Goal: Information Seeking & Learning: Find specific fact

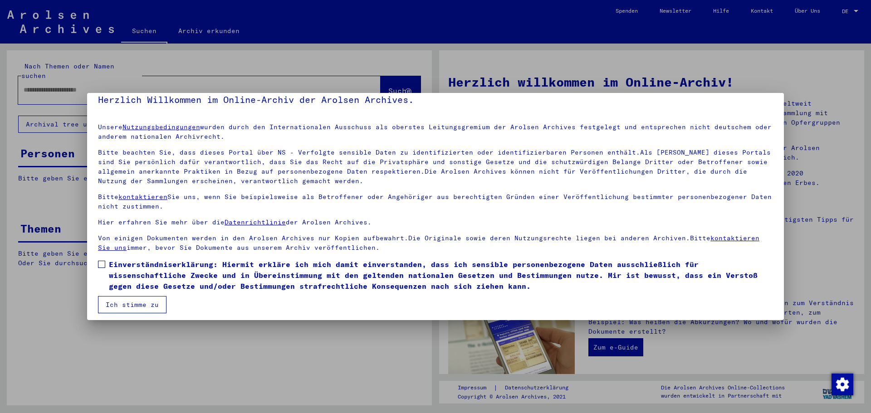
scroll to position [15, 0]
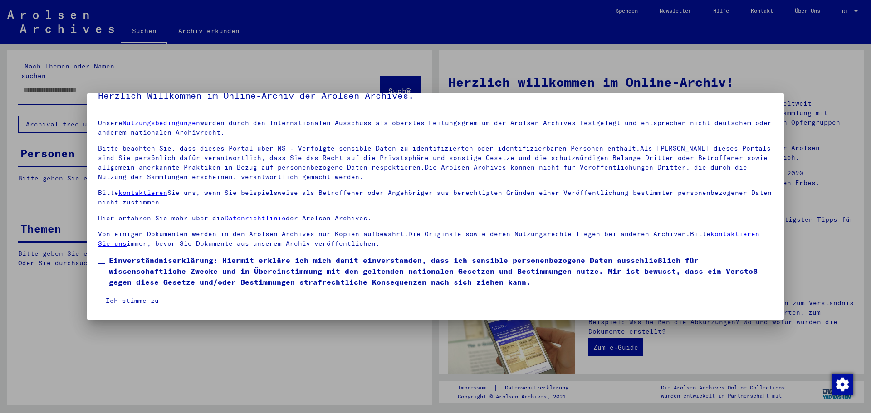
click at [102, 259] on span at bounding box center [101, 260] width 7 height 7
click at [123, 299] on button "Ich stimme zu" at bounding box center [132, 300] width 68 height 17
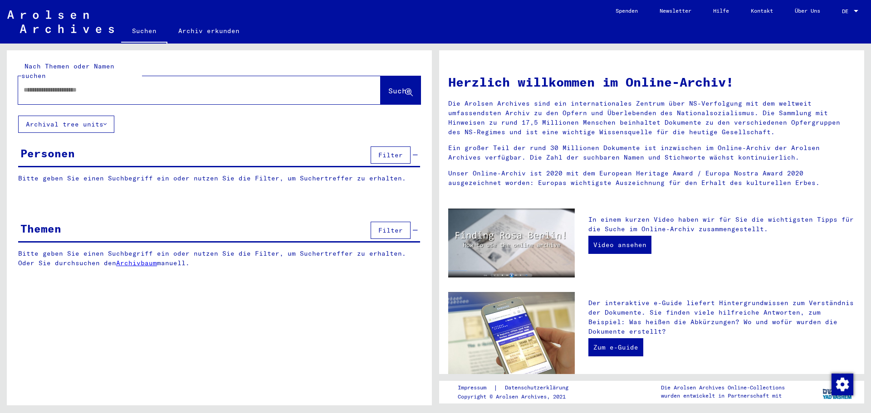
click at [65, 85] on input "text" at bounding box center [189, 90] width 330 height 10
click at [388, 86] on span "Suche" at bounding box center [399, 90] width 23 height 9
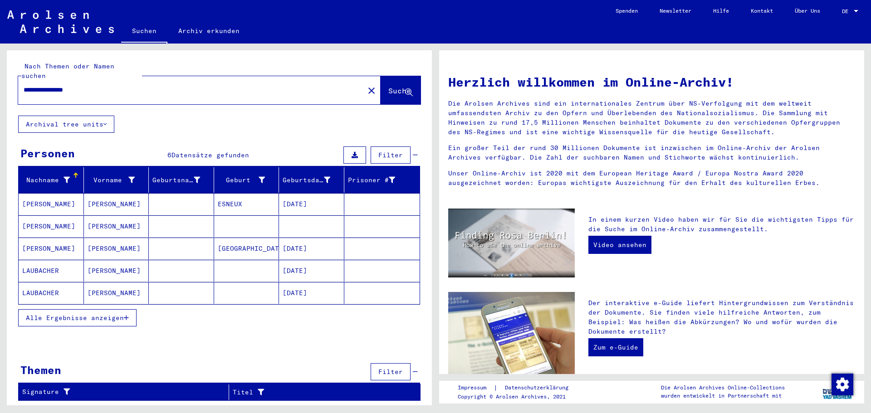
click at [242, 193] on mat-cell "ESNEUX" at bounding box center [246, 204] width 65 height 22
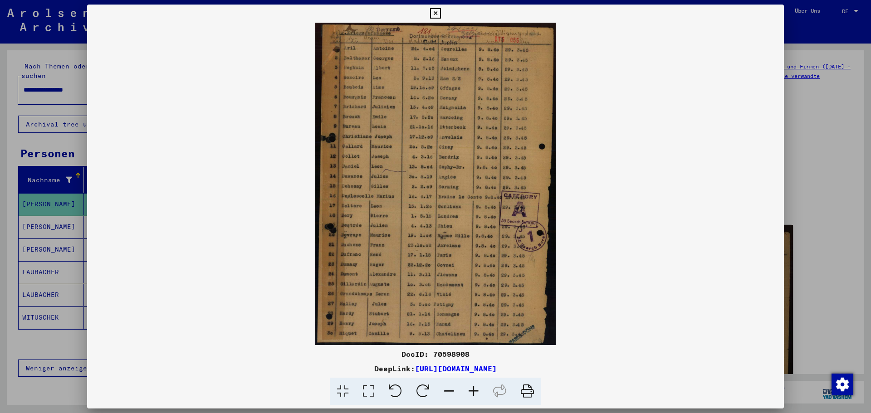
click at [434, 12] on icon at bounding box center [435, 13] width 10 height 11
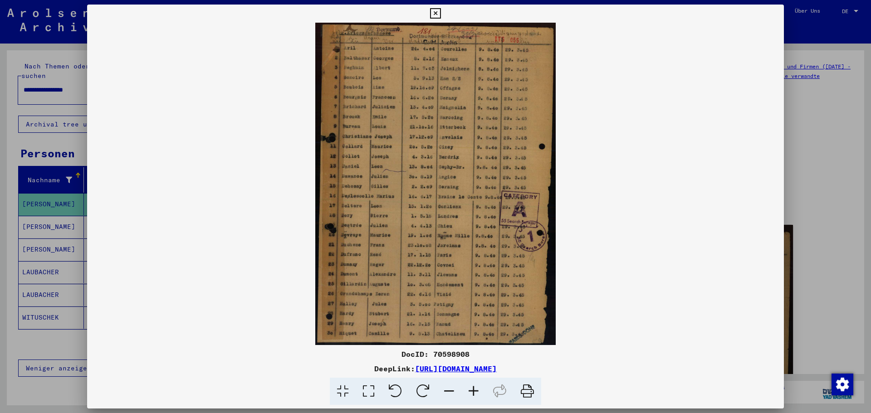
click at [477, 389] on icon at bounding box center [473, 392] width 24 height 28
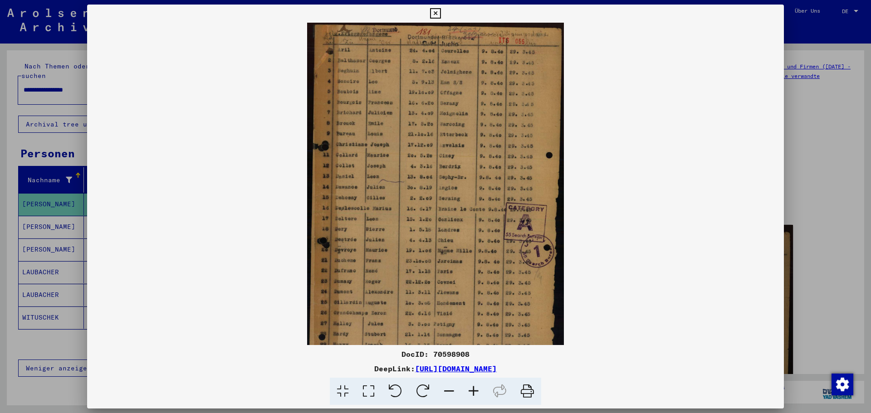
click at [477, 389] on icon at bounding box center [473, 392] width 24 height 28
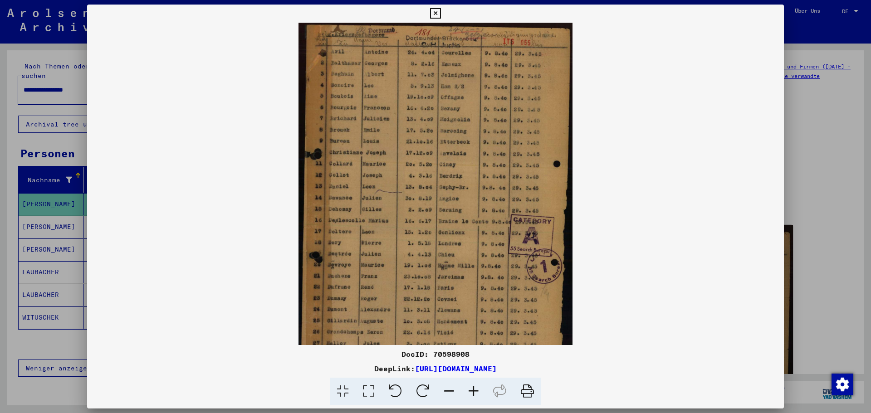
click at [477, 389] on icon at bounding box center [473, 392] width 24 height 28
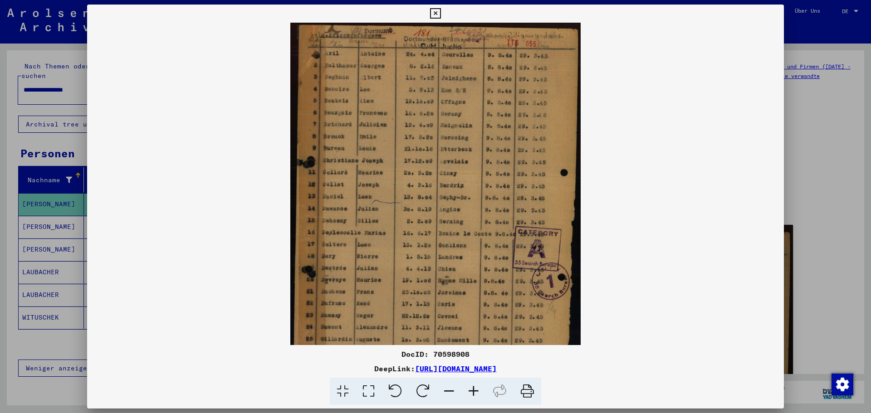
click at [477, 389] on icon at bounding box center [473, 392] width 24 height 28
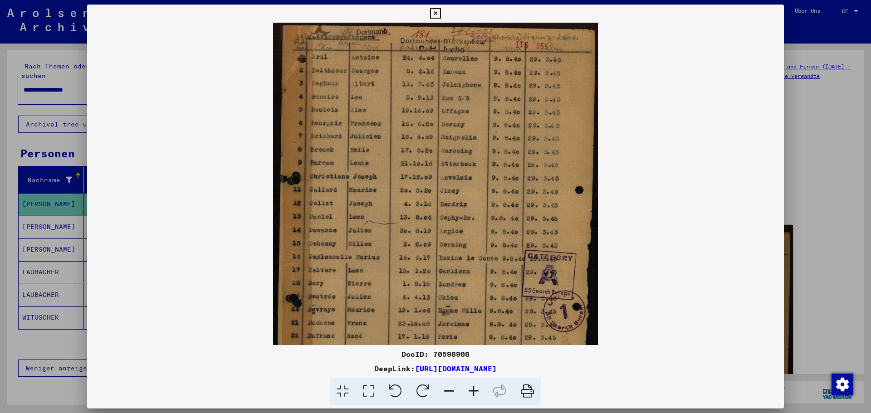
click at [477, 389] on icon at bounding box center [473, 392] width 24 height 28
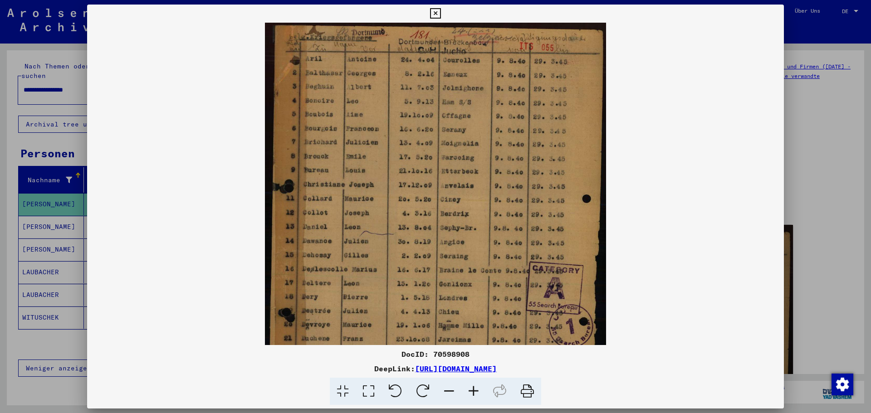
click at [477, 389] on icon at bounding box center [473, 392] width 24 height 28
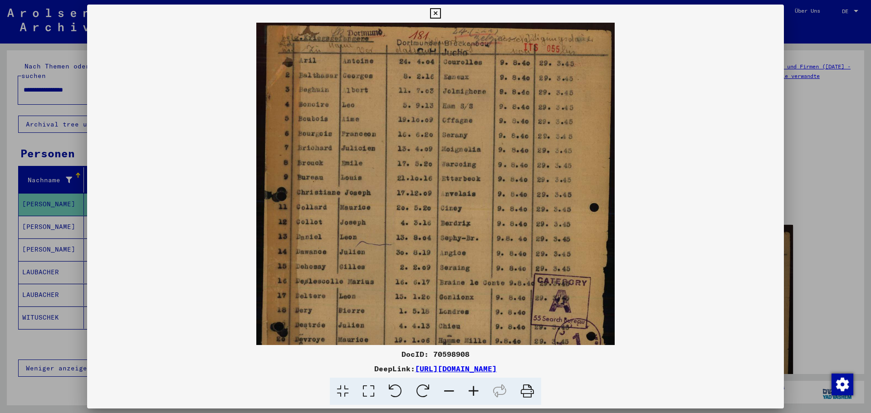
click at [477, 389] on icon at bounding box center [473, 392] width 24 height 28
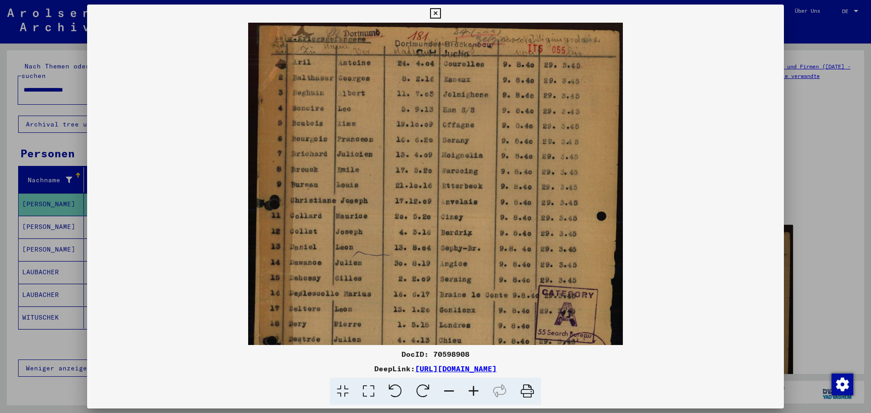
drag, startPoint x: 360, startPoint y: 129, endPoint x: 410, endPoint y: 237, distance: 118.5
click at [410, 237] on img at bounding box center [435, 275] width 375 height 504
click at [437, 12] on icon at bounding box center [435, 13] width 10 height 11
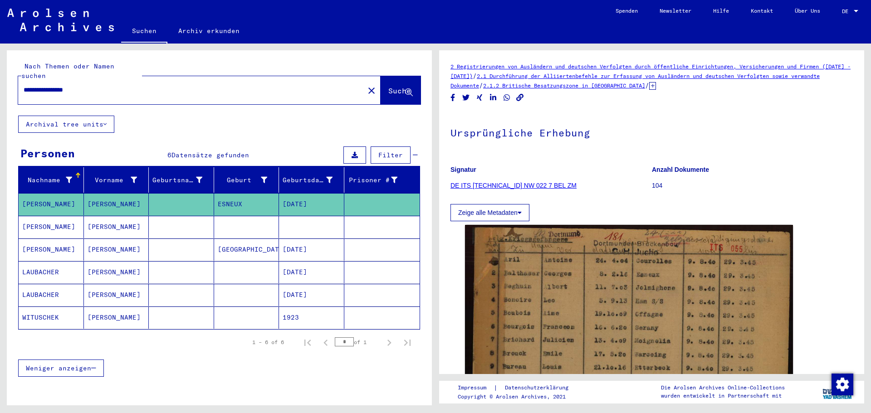
drag, startPoint x: 100, startPoint y: 79, endPoint x: 0, endPoint y: 88, distance: 100.6
click at [0, 88] on div "**********" at bounding box center [217, 225] width 435 height 362
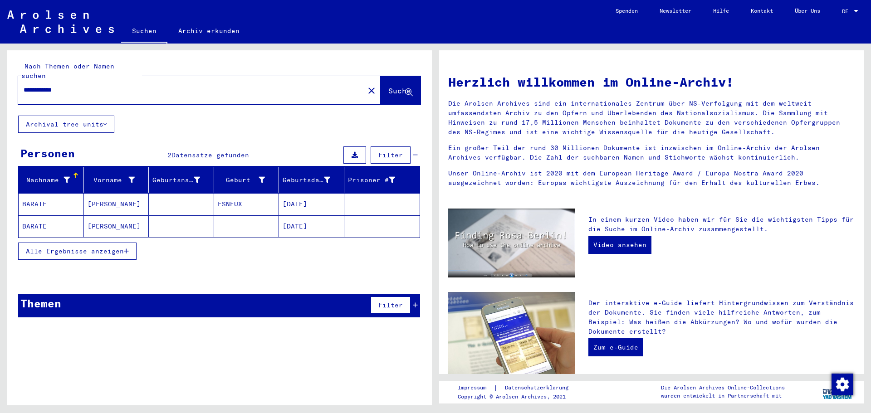
click at [170, 193] on mat-cell at bounding box center [181, 204] width 65 height 22
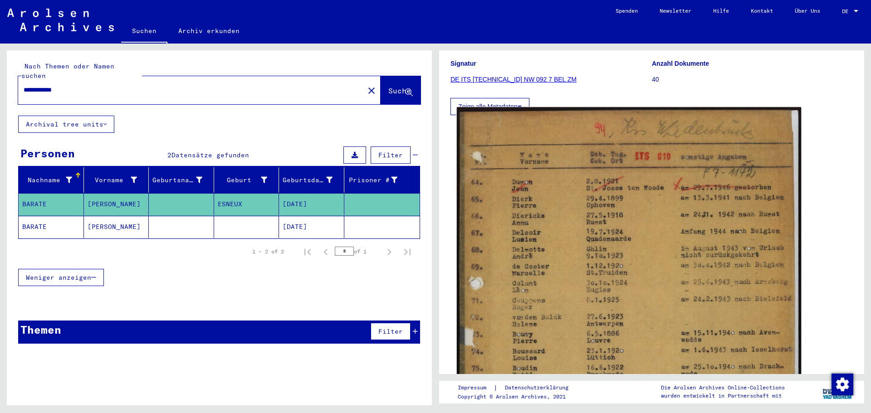
scroll to position [136, 0]
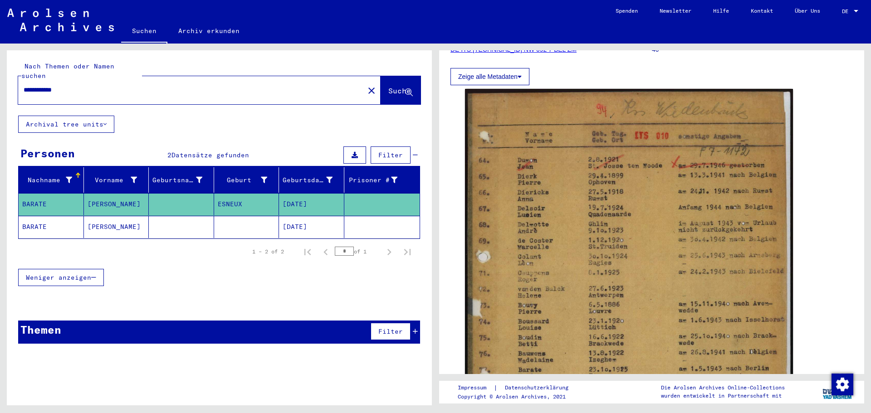
click at [127, 216] on mat-cell "[PERSON_NAME]" at bounding box center [116, 227] width 65 height 22
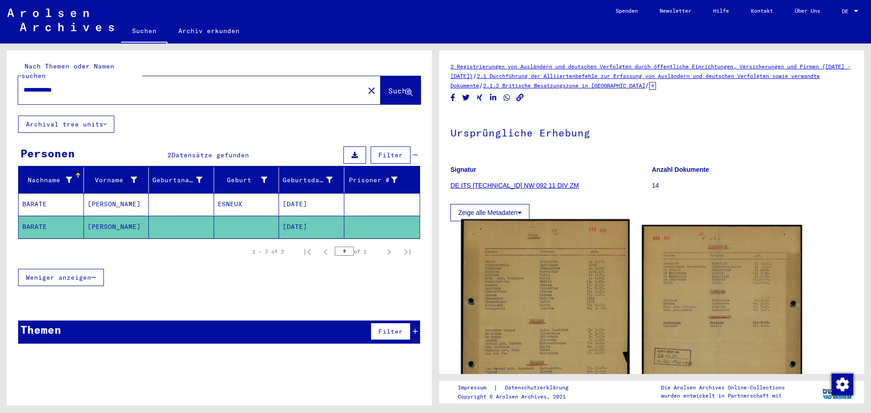
click at [521, 278] on img at bounding box center [545, 334] width 168 height 231
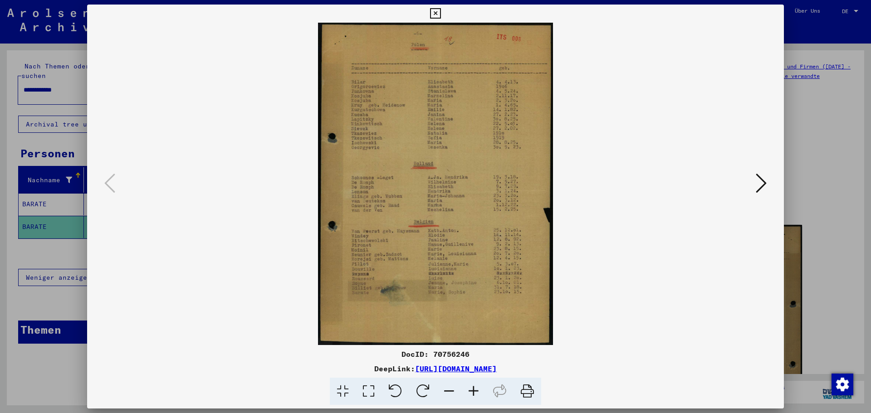
click at [474, 390] on icon at bounding box center [473, 392] width 24 height 28
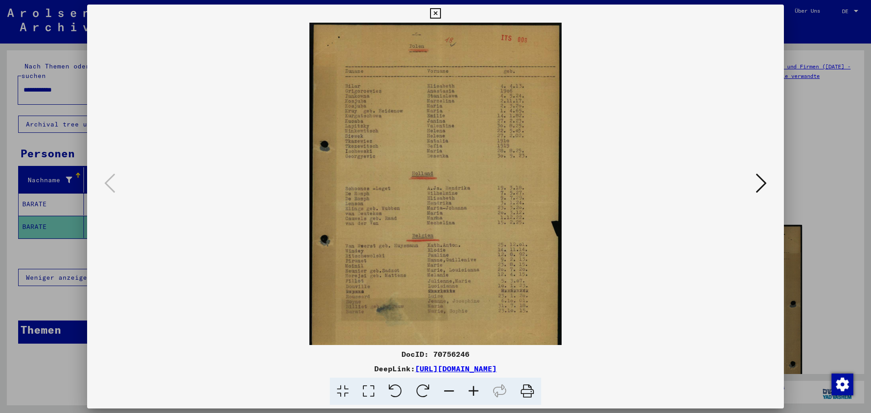
click at [474, 390] on icon at bounding box center [473, 392] width 24 height 28
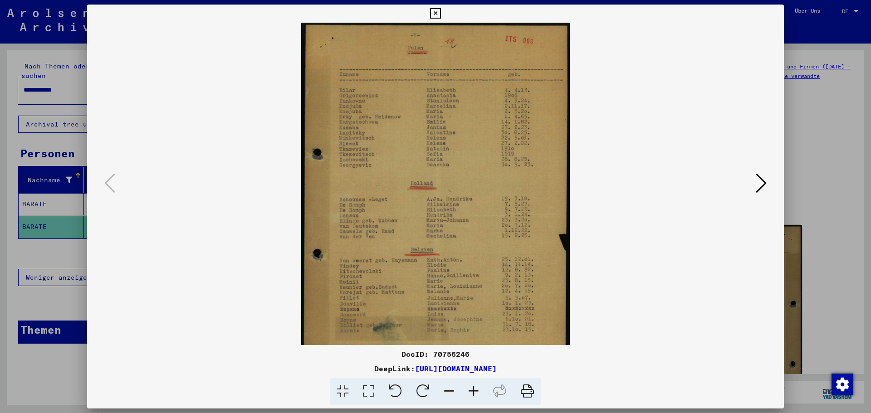
click at [474, 390] on icon at bounding box center [473, 392] width 24 height 28
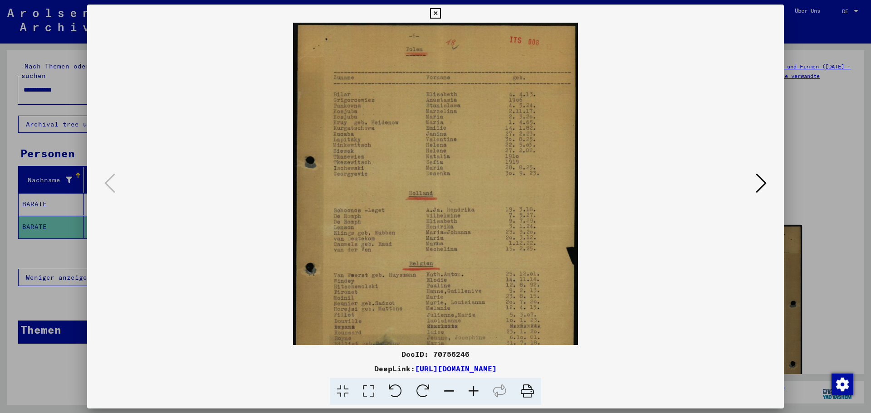
click at [474, 390] on icon at bounding box center [473, 392] width 24 height 28
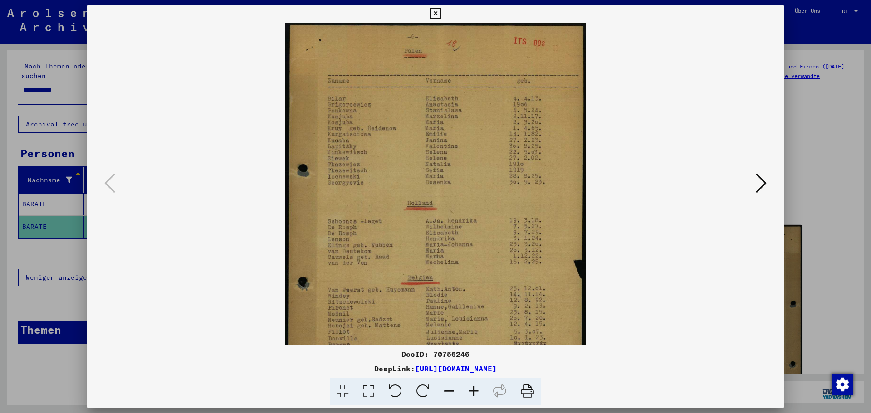
click at [474, 390] on icon at bounding box center [473, 392] width 24 height 28
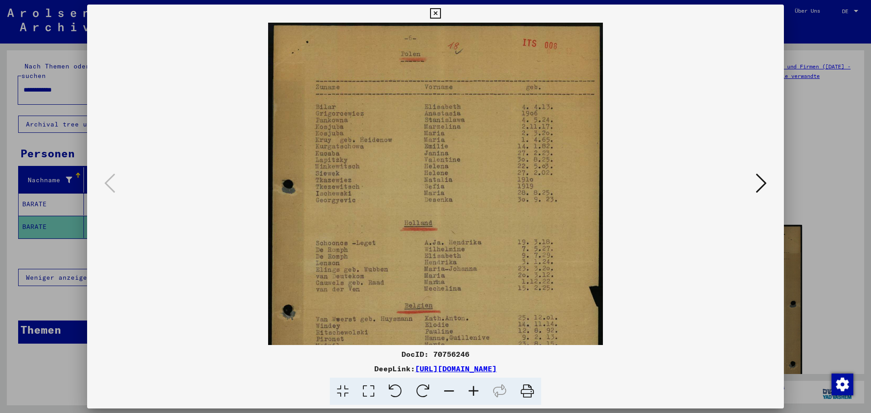
click at [474, 390] on icon at bounding box center [473, 392] width 24 height 28
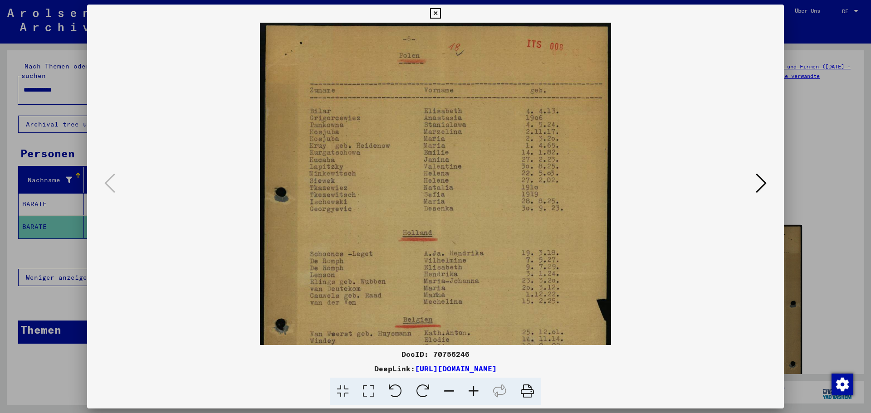
click at [474, 390] on icon at bounding box center [473, 392] width 24 height 28
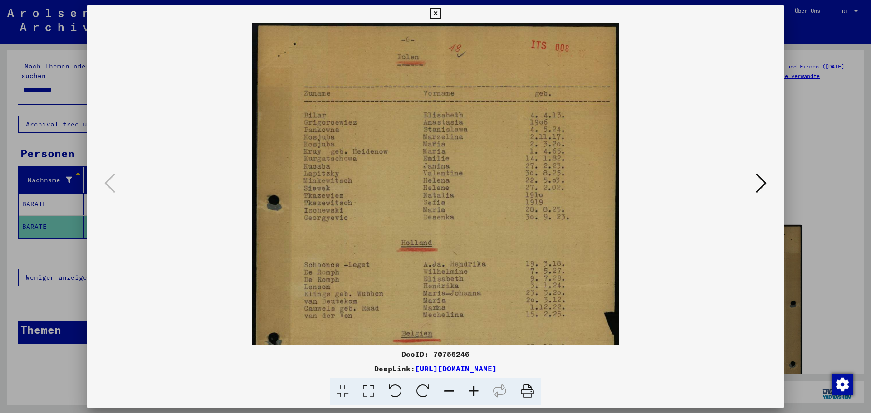
click at [474, 390] on icon at bounding box center [473, 392] width 24 height 28
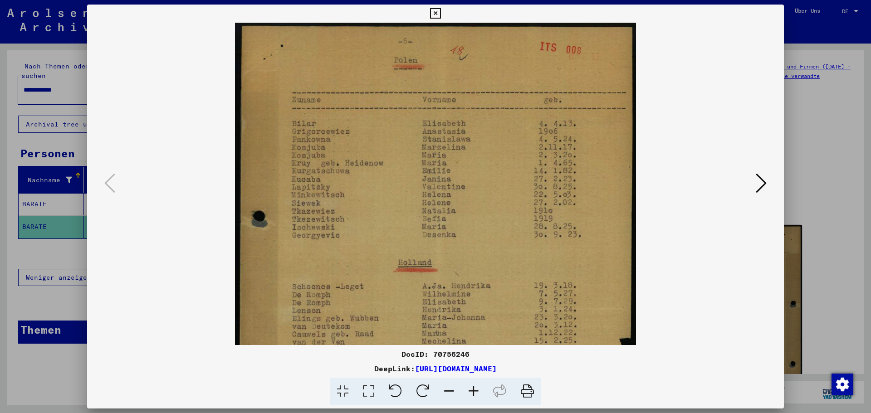
click at [474, 389] on icon at bounding box center [473, 392] width 24 height 28
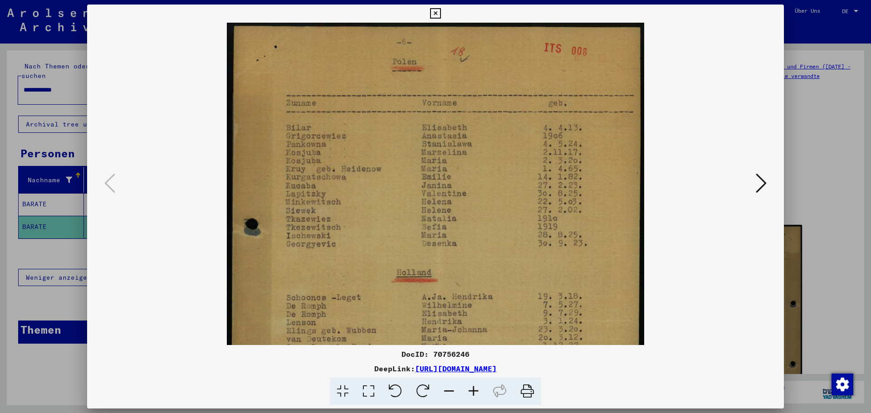
click at [474, 389] on icon at bounding box center [473, 392] width 24 height 28
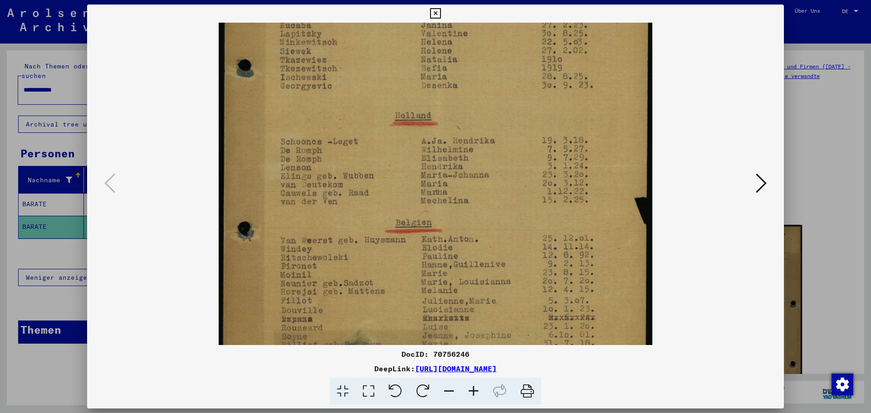
scroll to position [213, 0]
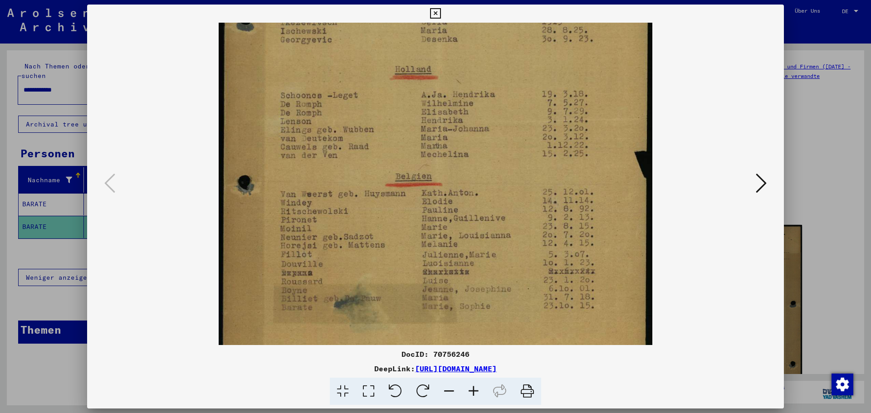
drag, startPoint x: 371, startPoint y: 300, endPoint x: 369, endPoint y: 87, distance: 213.1
click at [369, 87] on img at bounding box center [436, 107] width 434 height 594
click at [45, 242] on div at bounding box center [435, 206] width 871 height 413
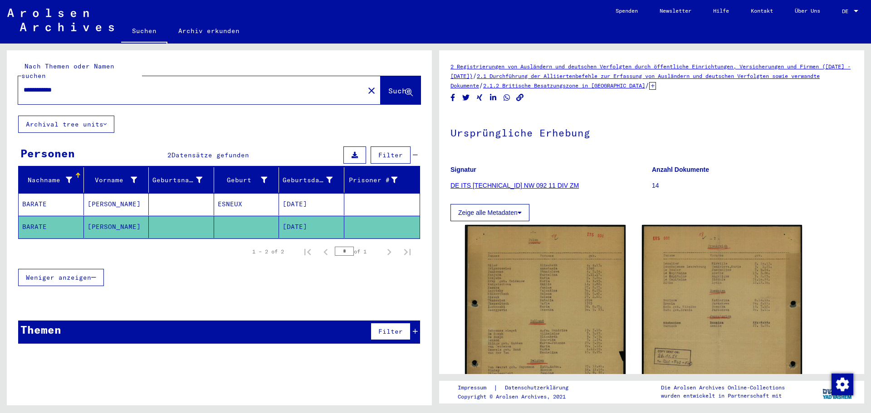
drag, startPoint x: 99, startPoint y: 85, endPoint x: 0, endPoint y: 89, distance: 99.4
click at [0, 88] on div "**********" at bounding box center [217, 225] width 435 height 362
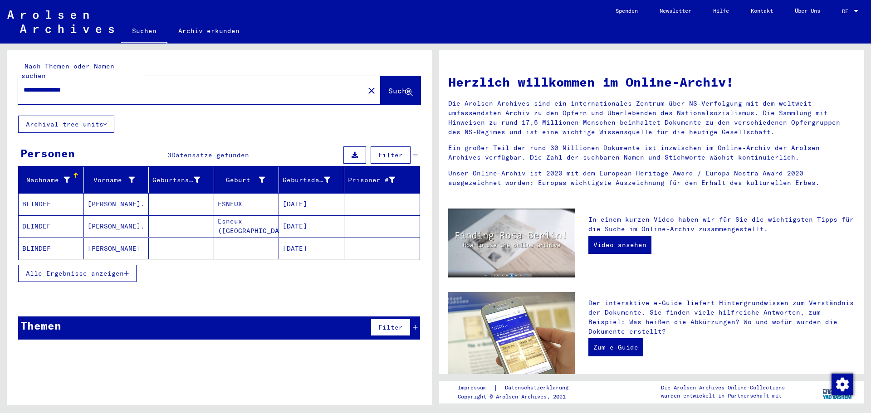
click at [117, 193] on mat-cell "[PERSON_NAME]." at bounding box center [116, 204] width 65 height 22
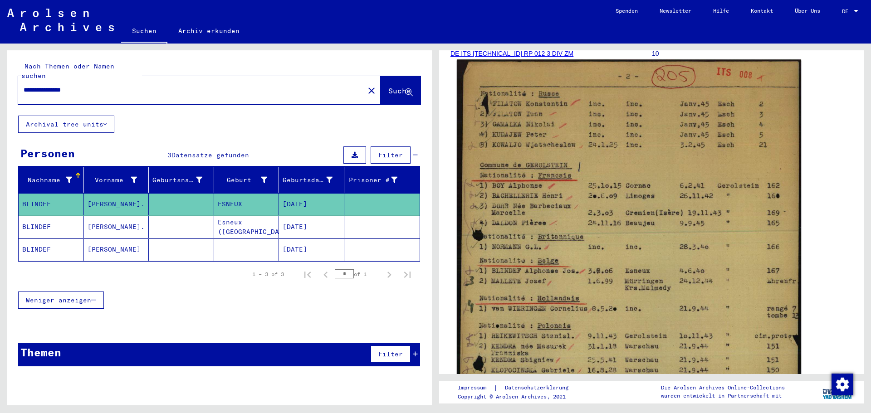
scroll to position [136, 0]
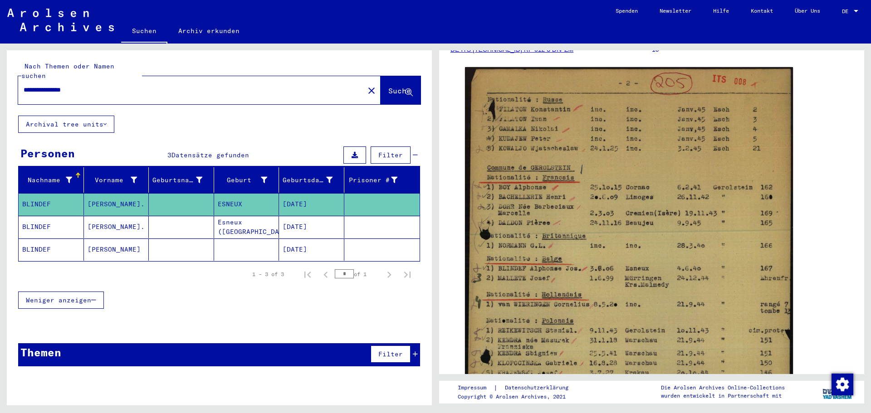
click at [114, 217] on mat-cell "[PERSON_NAME]." at bounding box center [116, 227] width 65 height 22
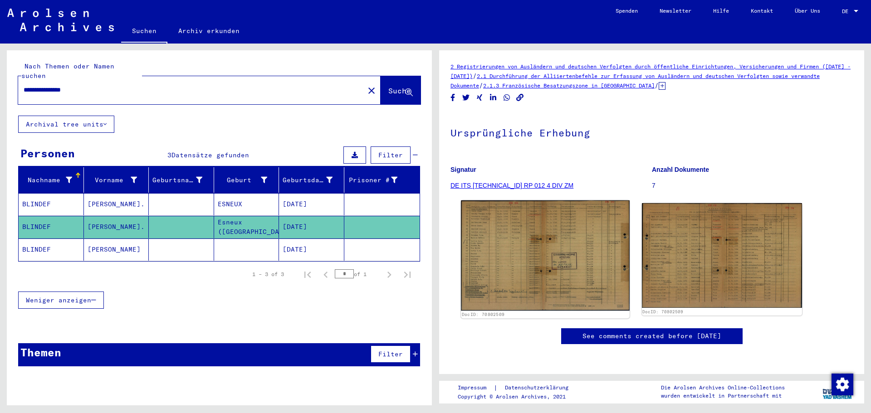
click at [545, 274] on img at bounding box center [545, 255] width 168 height 110
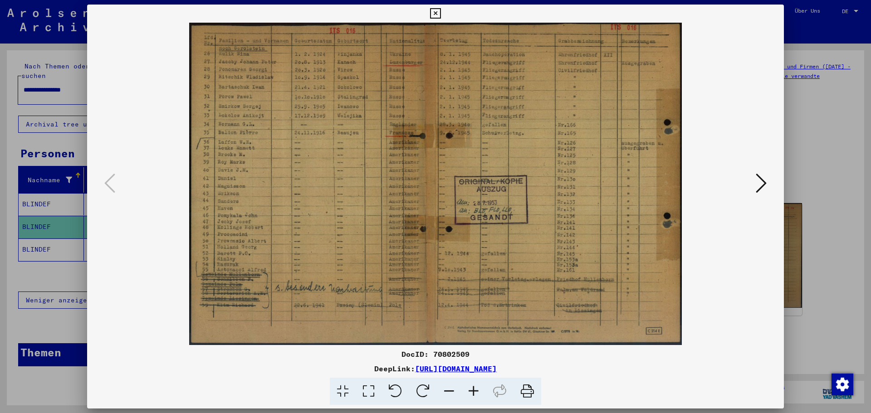
click at [471, 388] on icon at bounding box center [473, 392] width 24 height 28
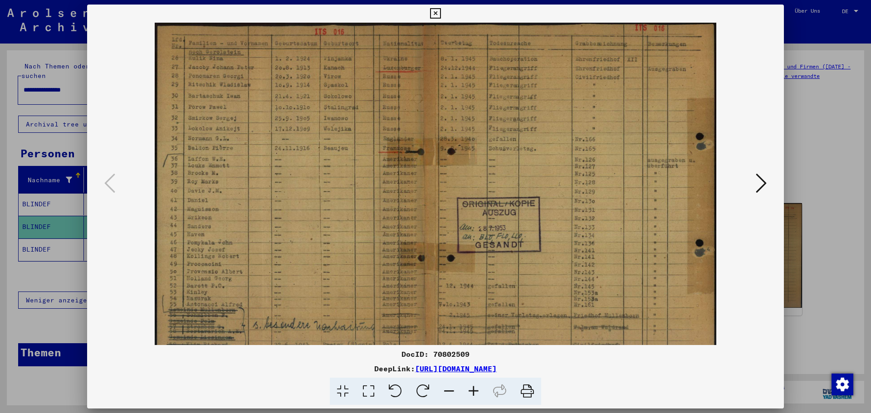
click at [471, 388] on icon at bounding box center [473, 392] width 24 height 28
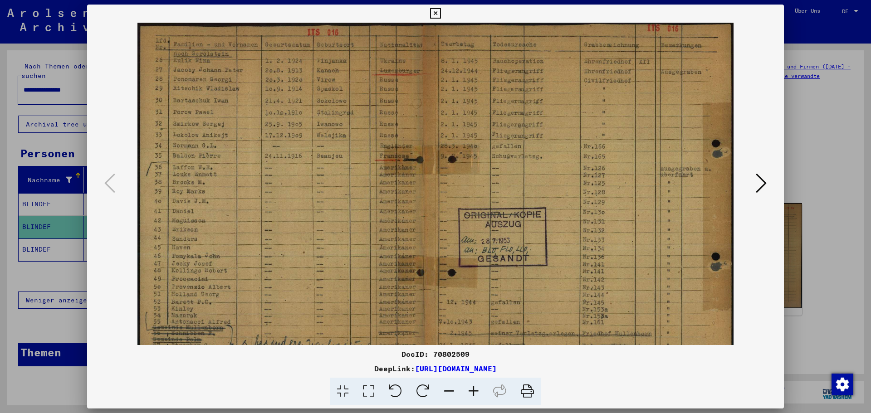
click at [471, 388] on icon at bounding box center [473, 392] width 24 height 28
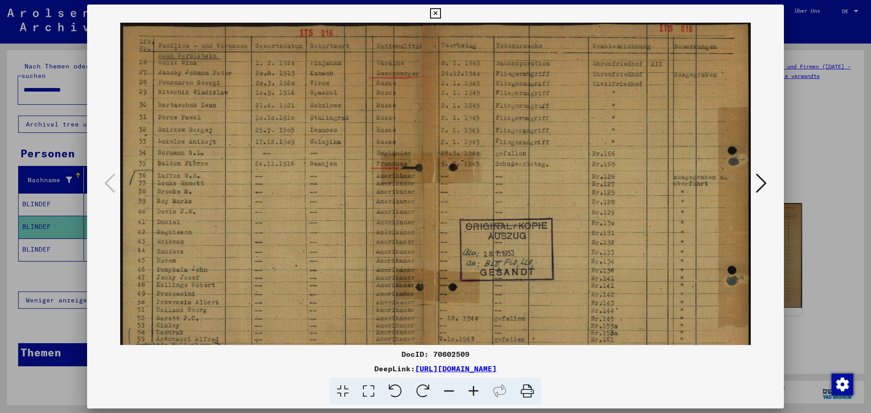
click at [471, 388] on icon at bounding box center [473, 392] width 24 height 28
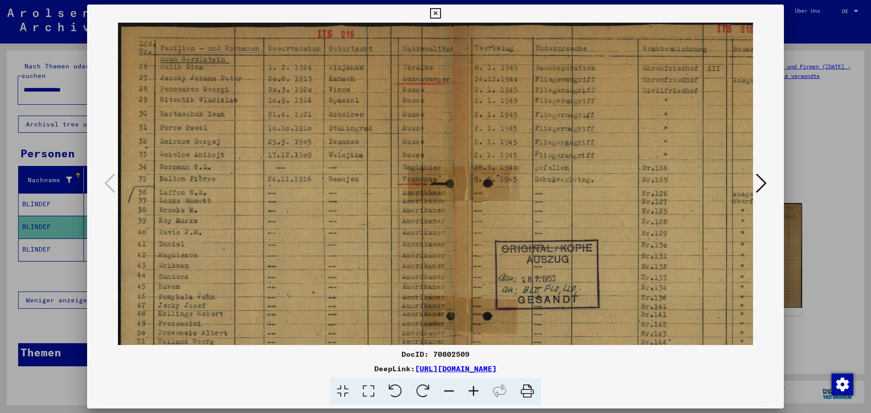
click at [471, 388] on icon at bounding box center [473, 392] width 24 height 28
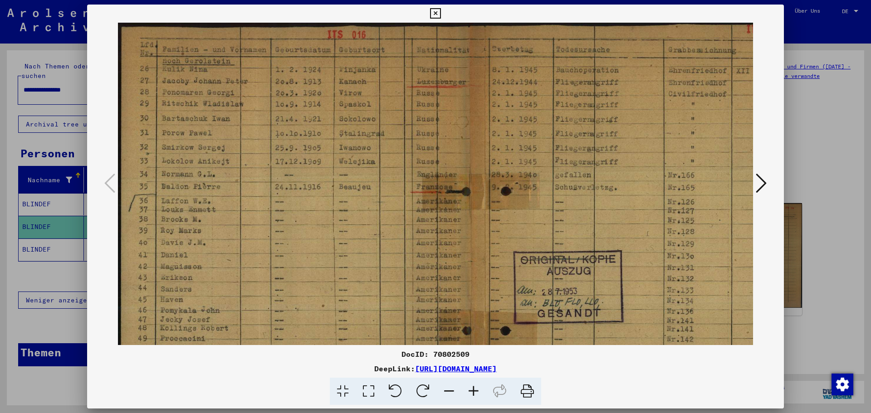
click at [471, 388] on icon at bounding box center [473, 392] width 24 height 28
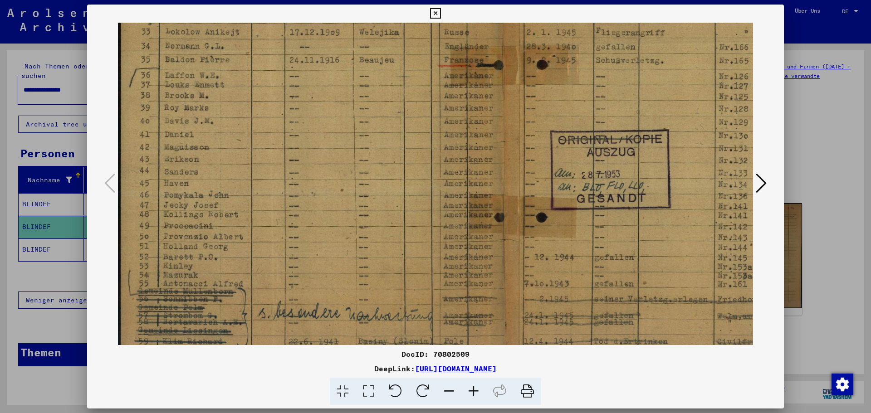
scroll to position [146, 0]
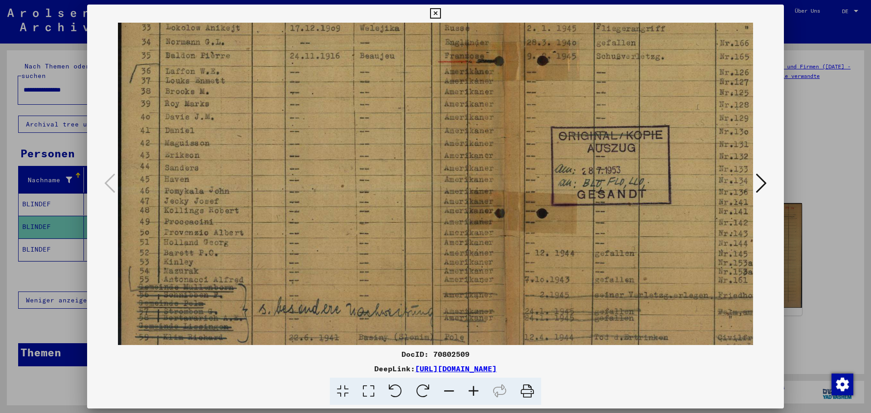
drag, startPoint x: 253, startPoint y: 288, endPoint x: 257, endPoint y: 142, distance: 146.5
click at [257, 142] on img at bounding box center [520, 139] width 804 height 526
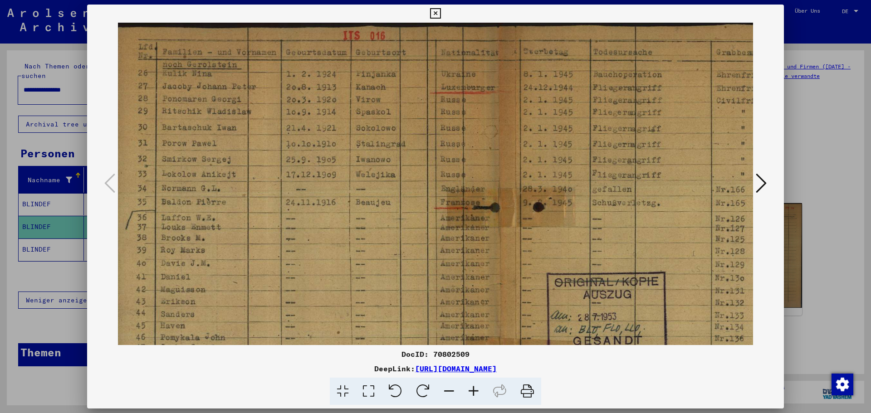
scroll to position [0, 5]
drag, startPoint x: 185, startPoint y: 86, endPoint x: 180, endPoint y: 245, distance: 159.2
click at [180, 245] on img at bounding box center [515, 286] width 804 height 526
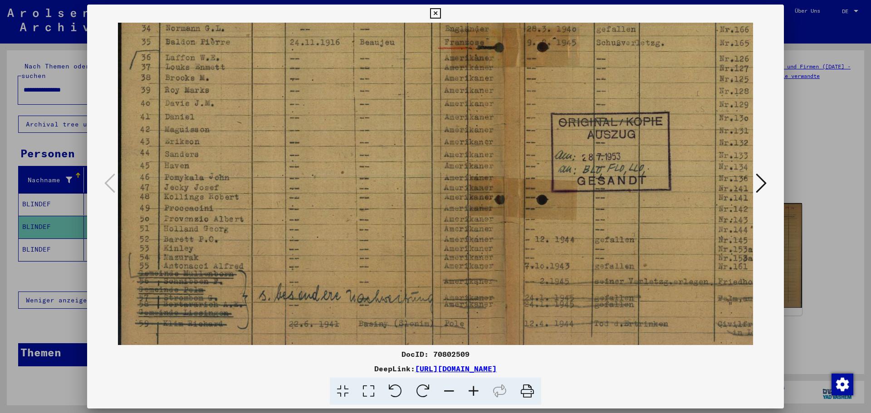
scroll to position [204, 0]
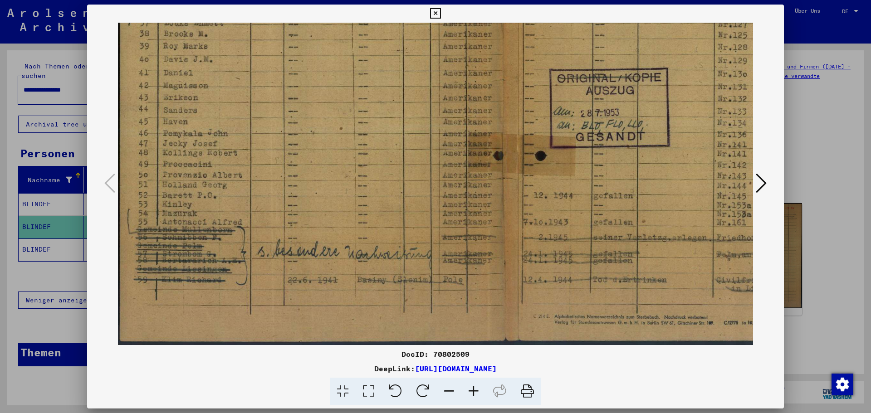
drag, startPoint x: 222, startPoint y: 286, endPoint x: 248, endPoint y: 56, distance: 231.9
click at [249, 56] on img at bounding box center [519, 82] width 804 height 526
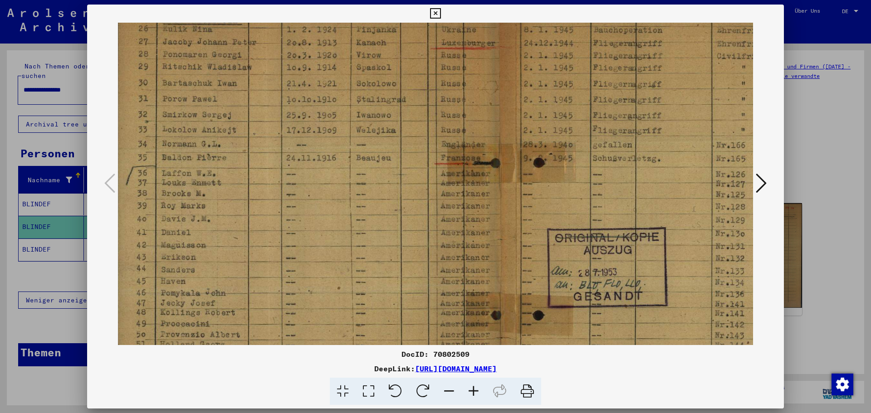
scroll to position [44, 4]
drag, startPoint x: 190, startPoint y: 52, endPoint x: 189, endPoint y: 212, distance: 160.1
click at [189, 212] on img at bounding box center [516, 242] width 804 height 526
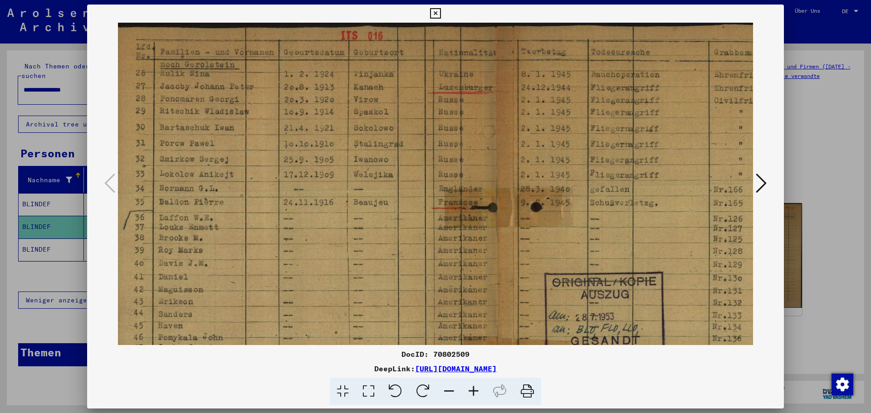
scroll to position [0, 7]
drag, startPoint x: 205, startPoint y: 92, endPoint x: 201, endPoint y: 148, distance: 56.8
click at [201, 148] on img at bounding box center [513, 286] width 804 height 526
click at [762, 184] on icon at bounding box center [760, 183] width 11 height 22
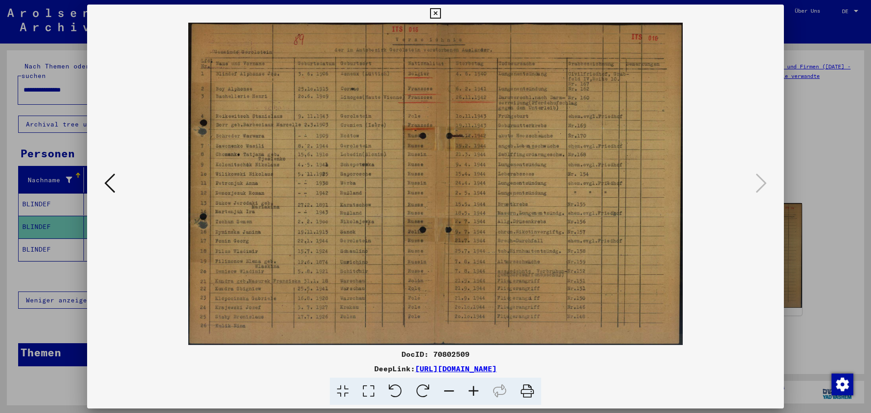
click at [472, 389] on icon at bounding box center [473, 392] width 24 height 28
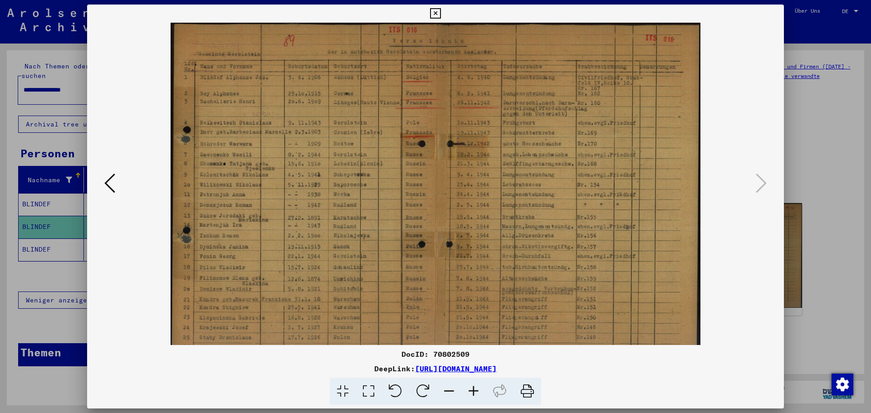
click at [472, 389] on icon at bounding box center [473, 392] width 24 height 28
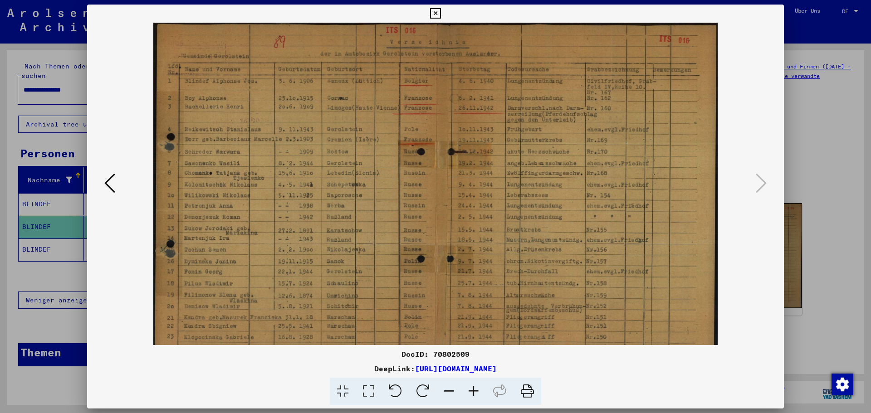
click at [472, 389] on icon at bounding box center [473, 392] width 24 height 28
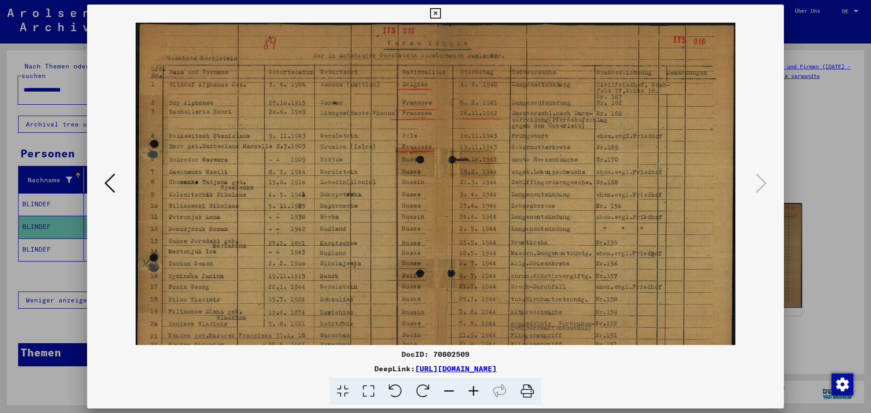
click at [472, 389] on icon at bounding box center [473, 392] width 24 height 28
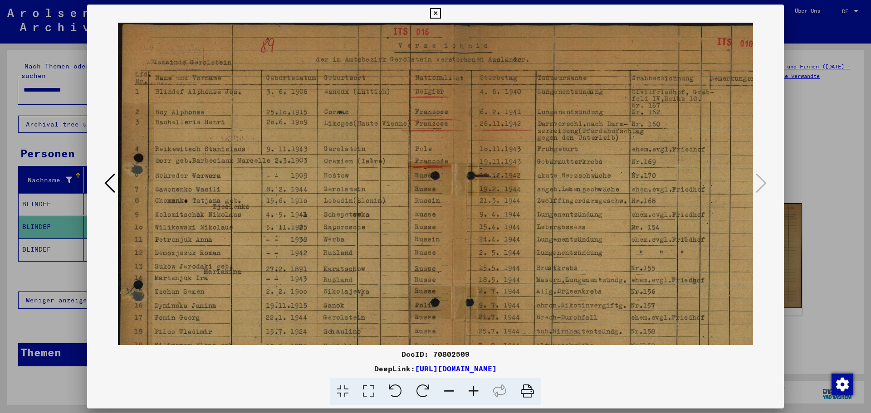
click at [472, 389] on icon at bounding box center [473, 392] width 24 height 28
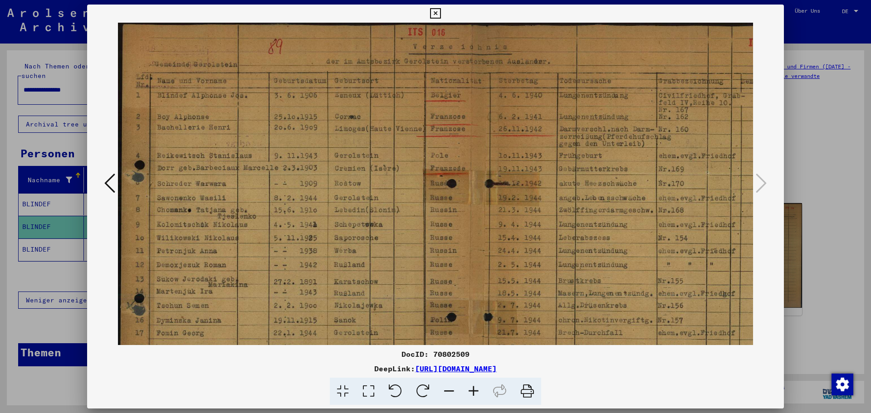
click at [472, 389] on icon at bounding box center [473, 392] width 24 height 28
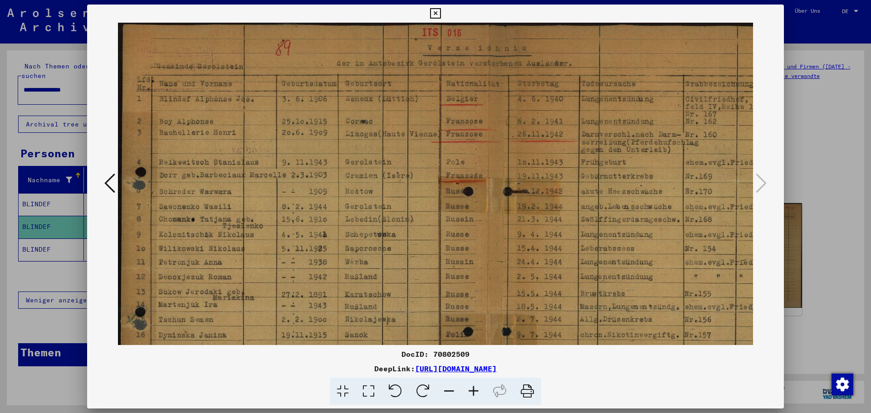
click at [472, 389] on icon at bounding box center [473, 392] width 24 height 28
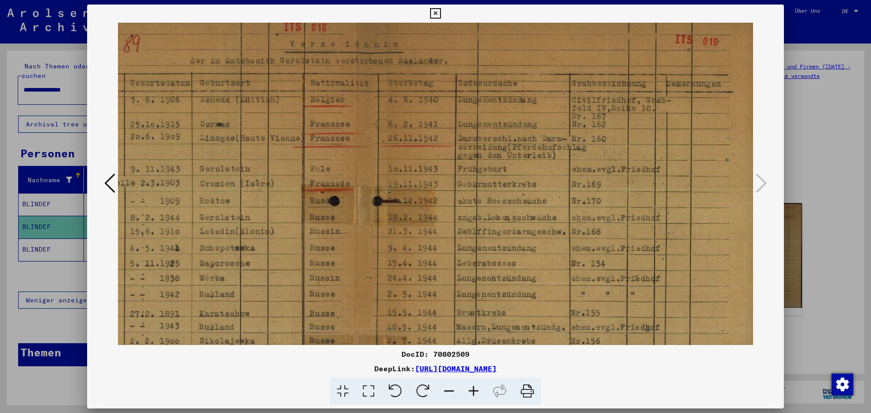
scroll to position [6, 167]
drag, startPoint x: 677, startPoint y: 138, endPoint x: 510, endPoint y: 134, distance: 166.9
click at [510, 134] on img at bounding box center [355, 280] width 808 height 526
click at [435, 13] on icon at bounding box center [435, 13] width 10 height 11
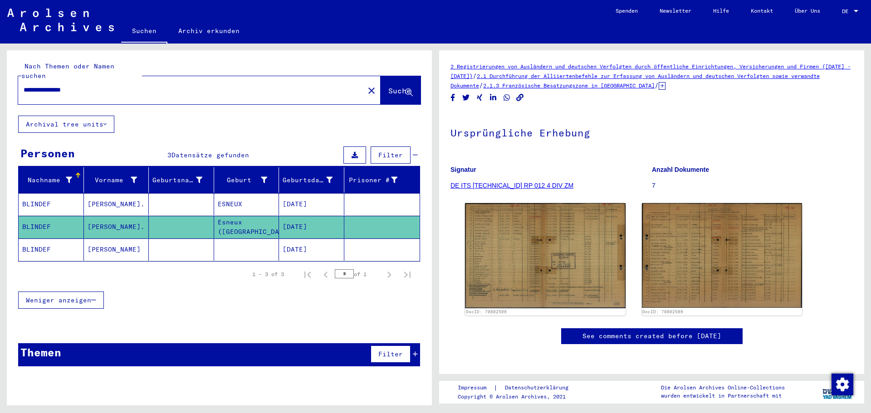
click at [102, 86] on div "**********" at bounding box center [188, 90] width 341 height 20
drag, startPoint x: 101, startPoint y: 76, endPoint x: 0, endPoint y: 70, distance: 100.8
click at [0, 70] on div "**********" at bounding box center [217, 225] width 435 height 362
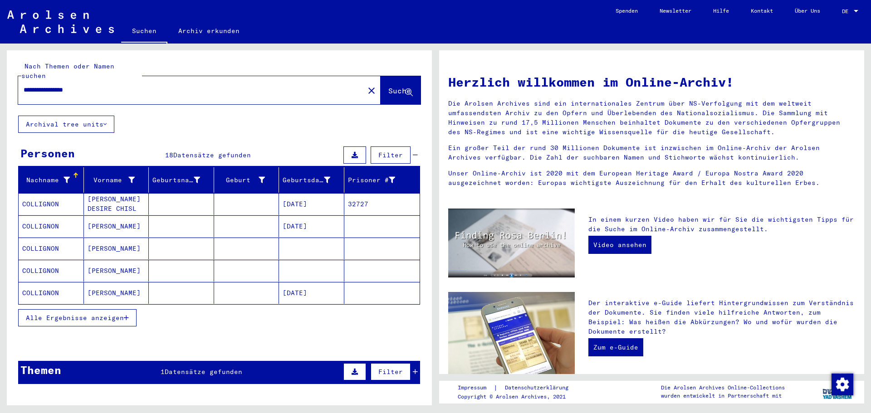
click at [97, 239] on mat-cell "[PERSON_NAME]" at bounding box center [116, 249] width 65 height 22
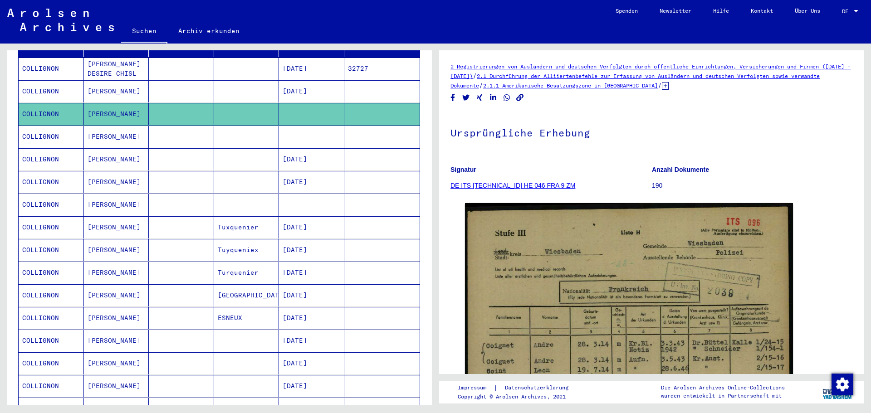
scroll to position [136, 0]
click at [109, 307] on mat-cell "[PERSON_NAME]" at bounding box center [116, 318] width 65 height 22
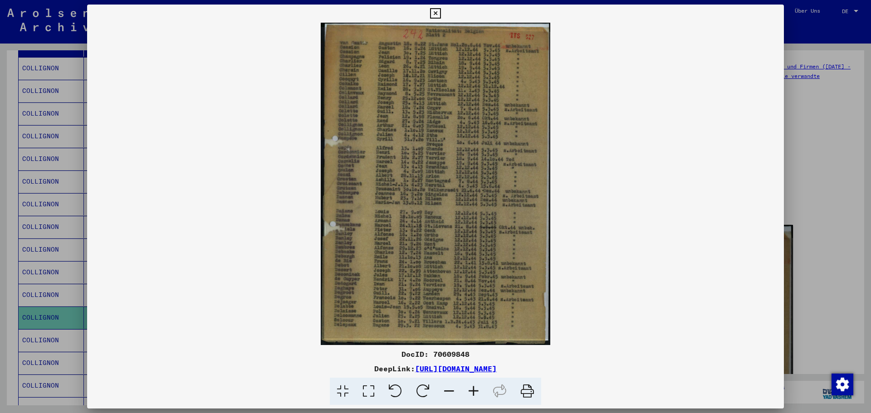
click at [471, 388] on icon at bounding box center [473, 392] width 24 height 28
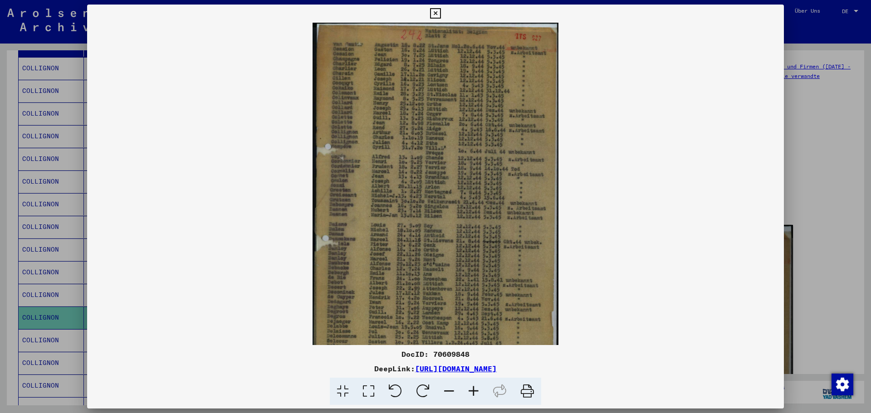
click at [471, 388] on icon at bounding box center [473, 392] width 24 height 28
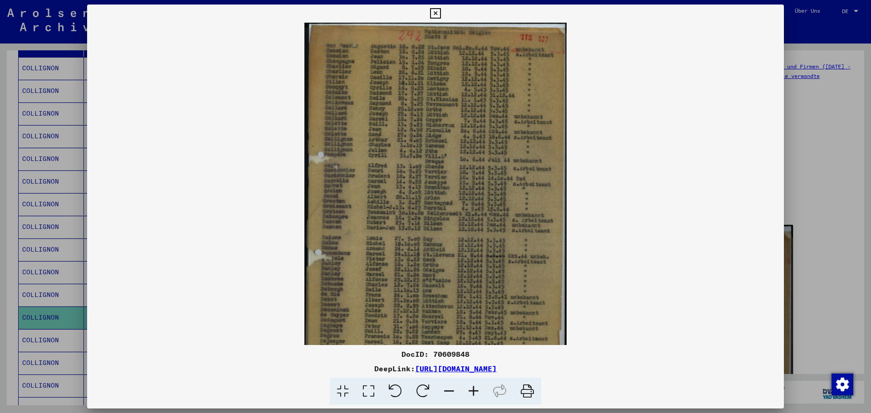
click at [471, 388] on icon at bounding box center [473, 392] width 24 height 28
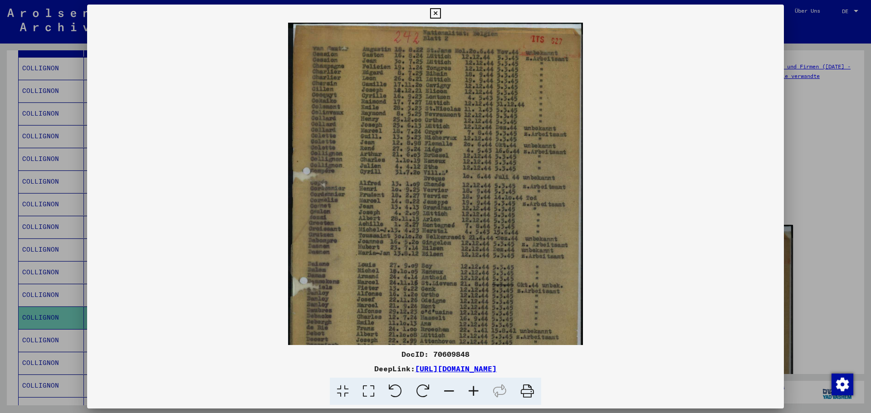
click at [471, 388] on icon at bounding box center [473, 392] width 24 height 28
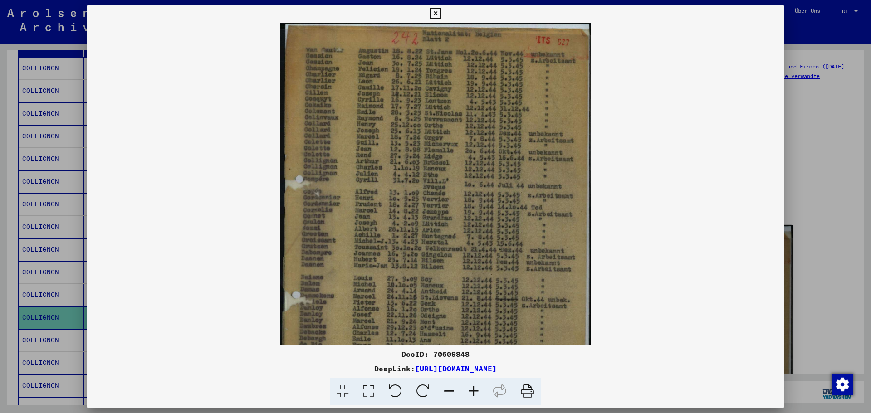
click at [471, 388] on icon at bounding box center [473, 392] width 24 height 28
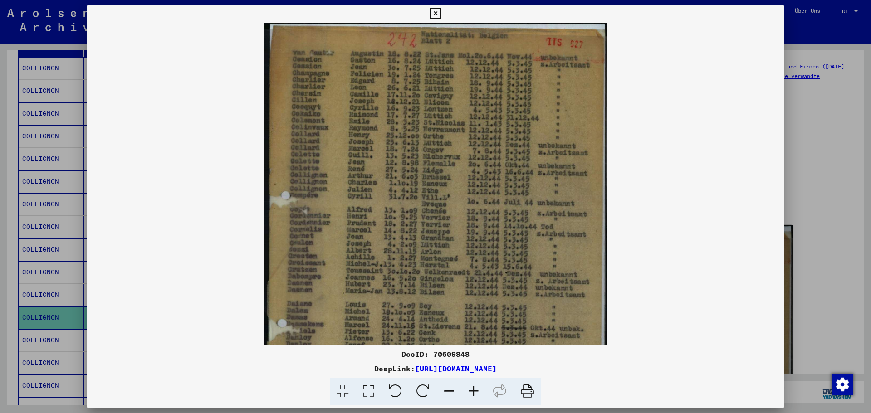
click at [471, 388] on icon at bounding box center [473, 392] width 24 height 28
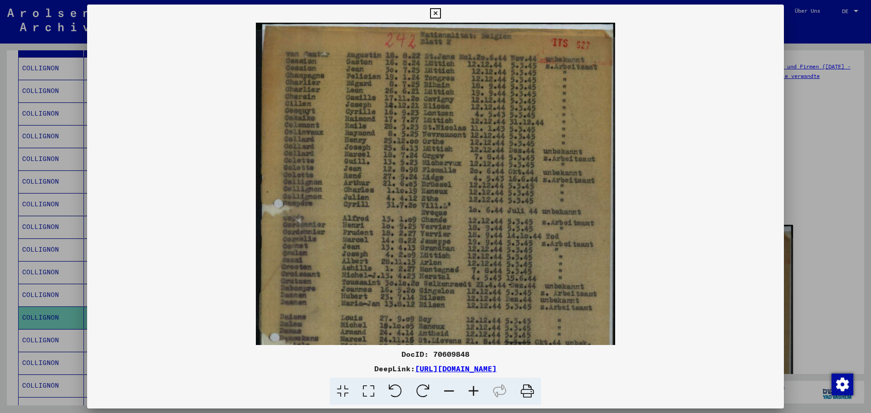
click at [471, 388] on icon at bounding box center [473, 392] width 24 height 28
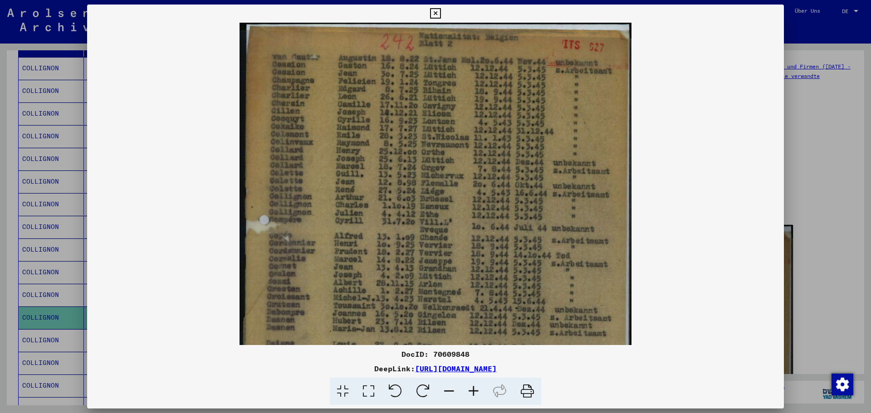
click at [471, 388] on icon at bounding box center [473, 392] width 24 height 28
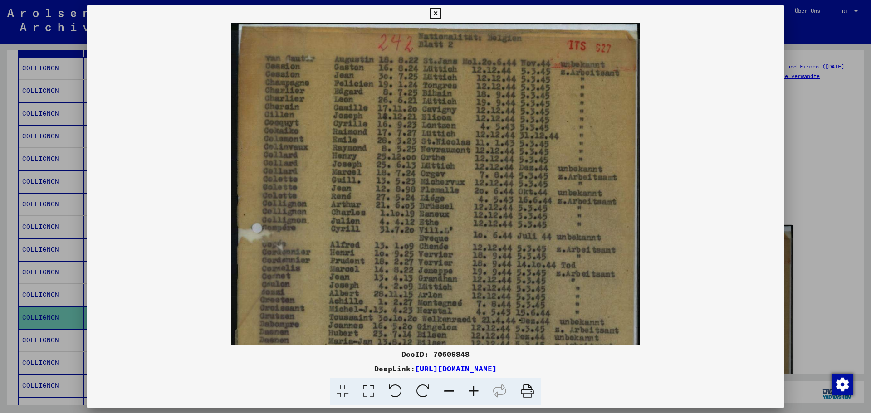
drag, startPoint x: 413, startPoint y: 132, endPoint x: 451, endPoint y: 242, distance: 116.6
click at [451, 242] on img at bounding box center [435, 309] width 408 height 572
drag, startPoint x: 287, startPoint y: 175, endPoint x: 378, endPoint y: 184, distance: 92.0
click at [378, 184] on img at bounding box center [435, 309] width 408 height 572
click at [432, 11] on icon at bounding box center [435, 13] width 10 height 11
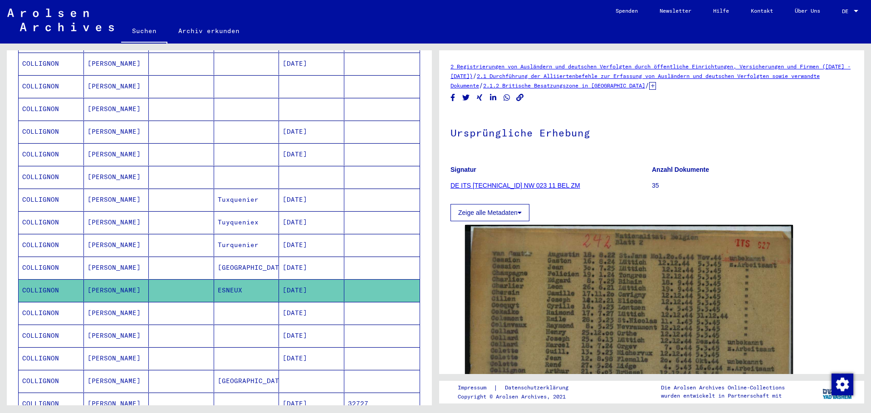
scroll to position [136, 0]
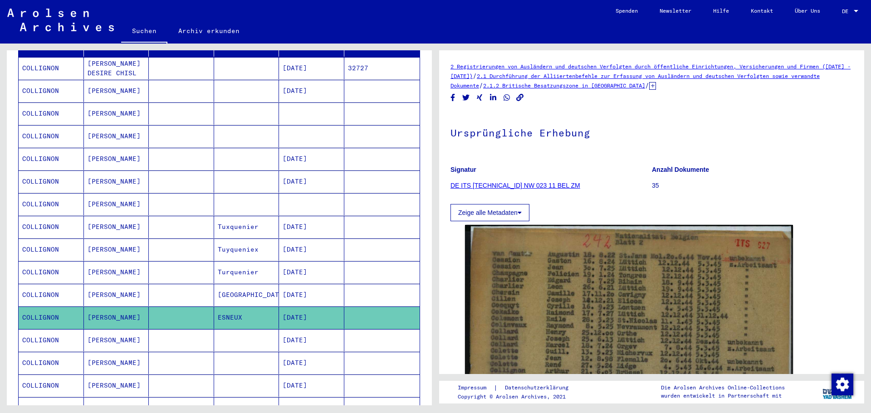
click at [178, 196] on mat-cell at bounding box center [181, 204] width 65 height 22
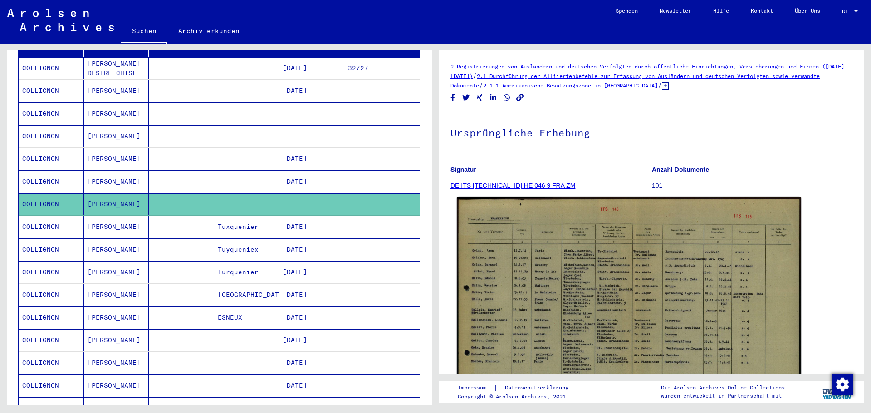
click at [554, 292] on img at bounding box center [629, 320] width 344 height 246
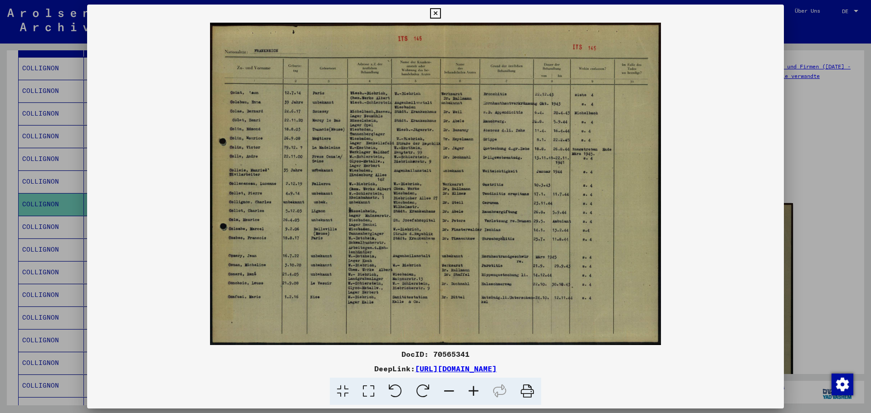
click at [472, 391] on icon at bounding box center [473, 392] width 24 height 28
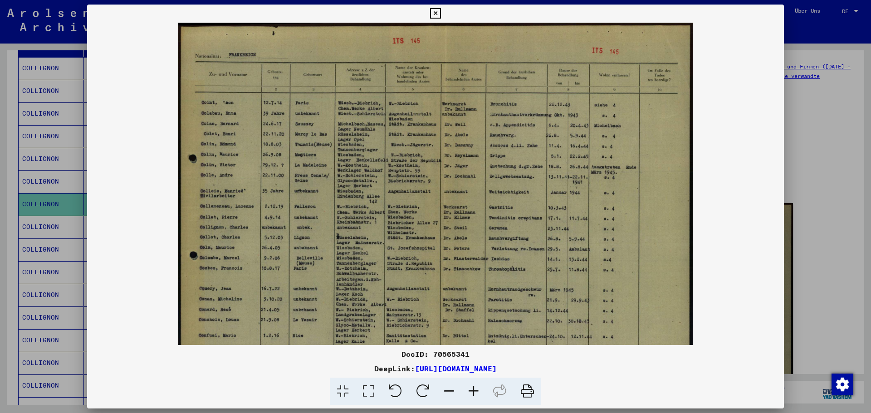
click at [472, 391] on icon at bounding box center [473, 392] width 24 height 28
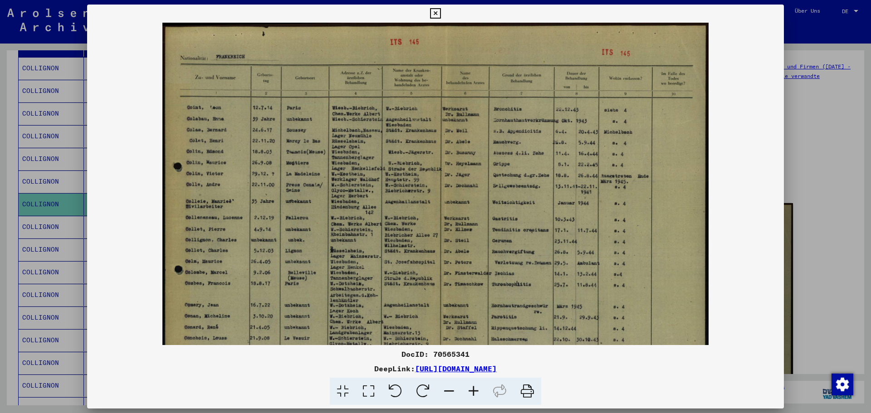
click at [472, 391] on icon at bounding box center [473, 392] width 24 height 28
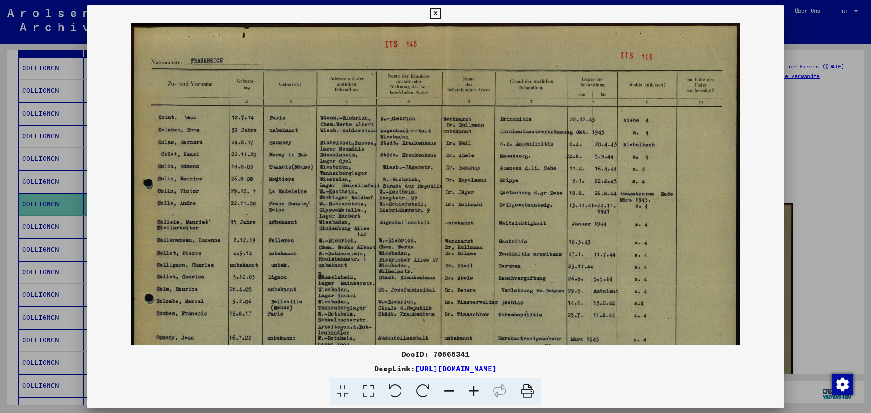
click at [472, 391] on icon at bounding box center [473, 392] width 24 height 28
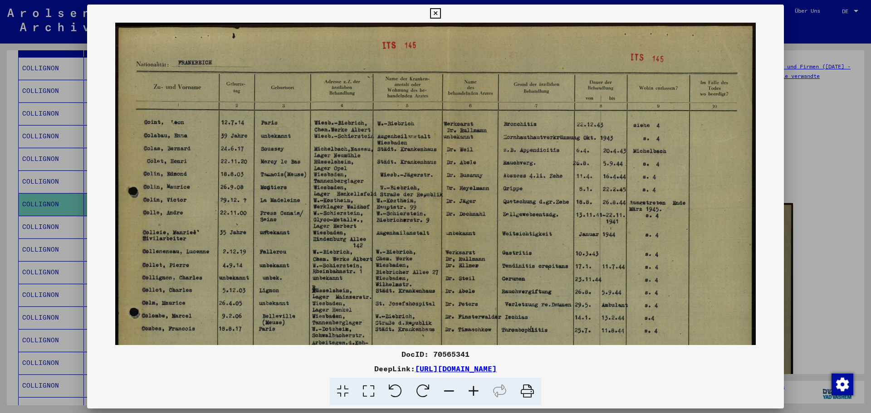
click at [472, 391] on icon at bounding box center [473, 392] width 24 height 28
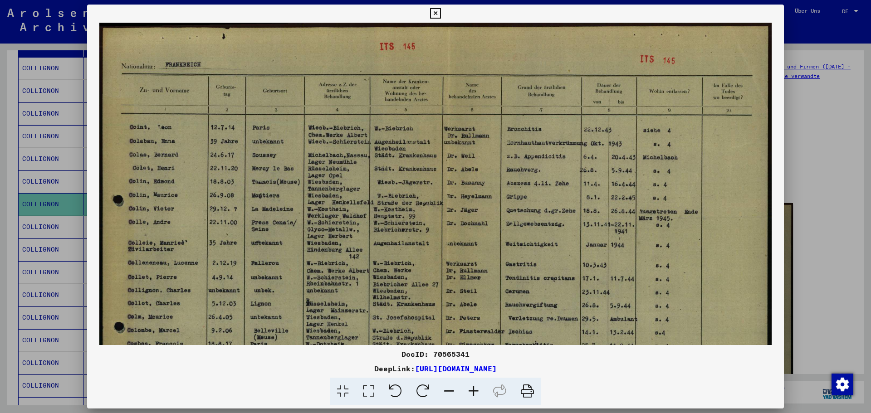
click at [436, 15] on icon at bounding box center [435, 13] width 10 height 11
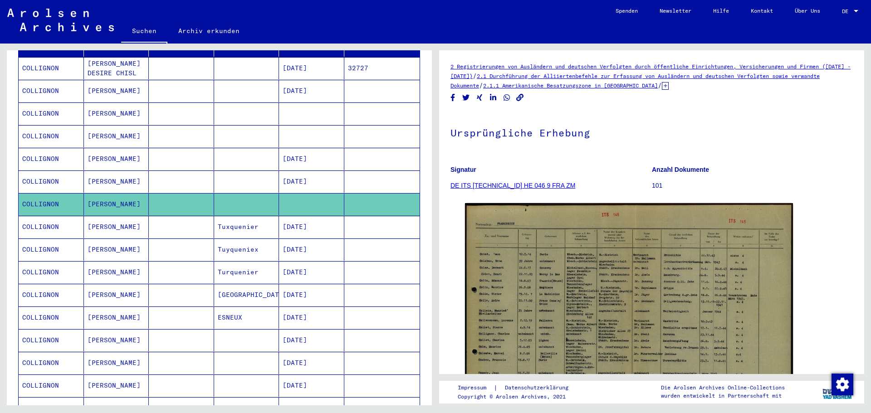
click at [156, 125] on mat-cell at bounding box center [181, 136] width 65 height 22
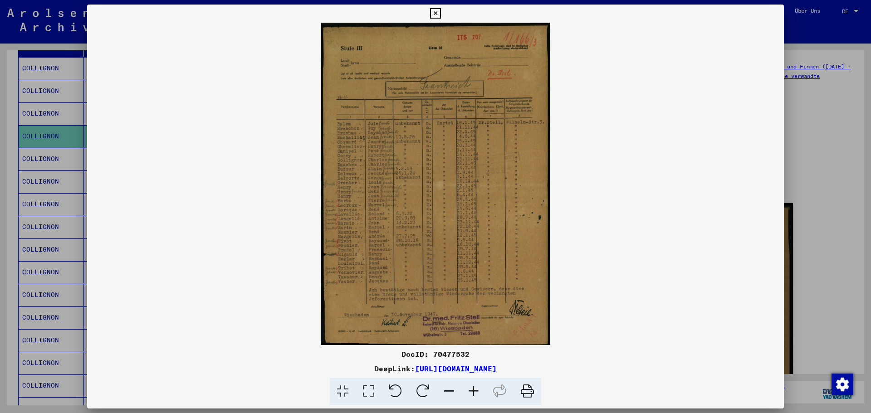
click at [474, 390] on icon at bounding box center [473, 392] width 24 height 28
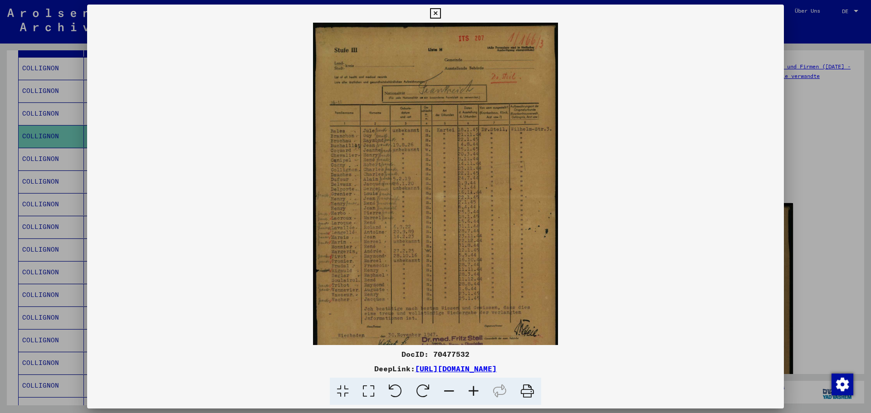
click at [474, 390] on icon at bounding box center [473, 392] width 24 height 28
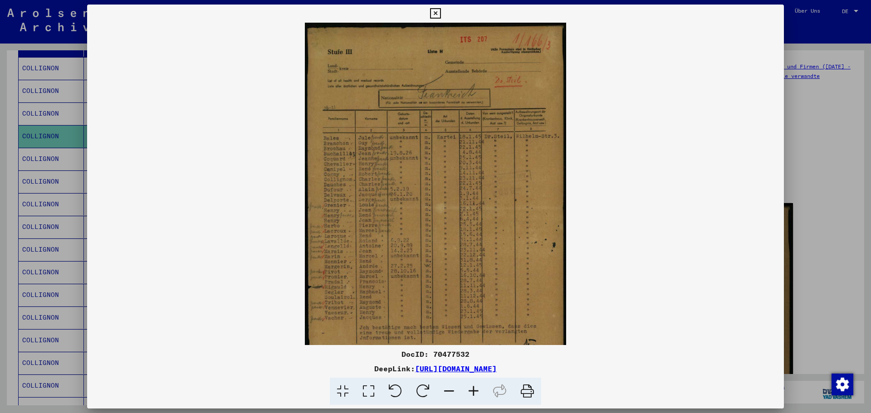
click at [474, 390] on icon at bounding box center [473, 392] width 24 height 28
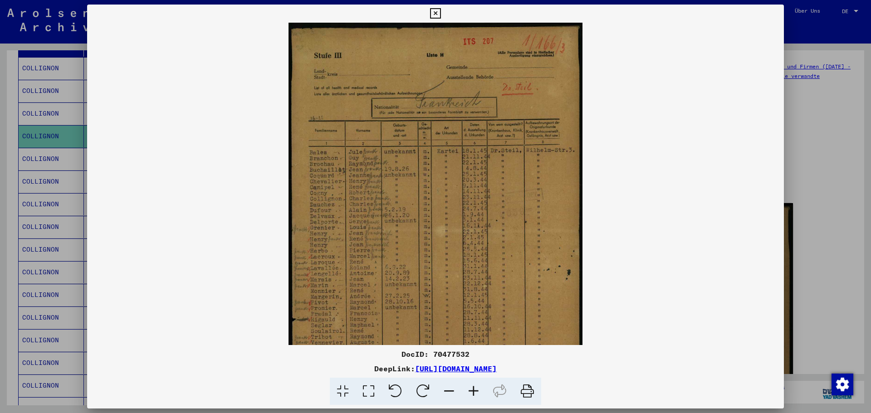
click at [474, 390] on icon at bounding box center [473, 392] width 24 height 28
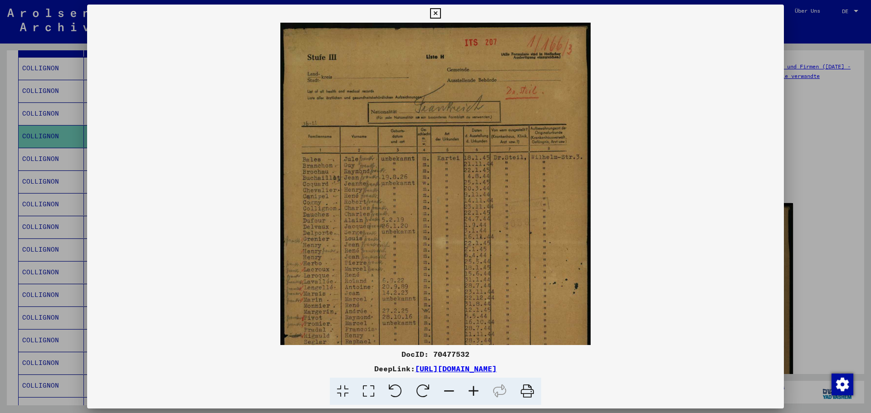
click at [474, 390] on icon at bounding box center [473, 392] width 24 height 28
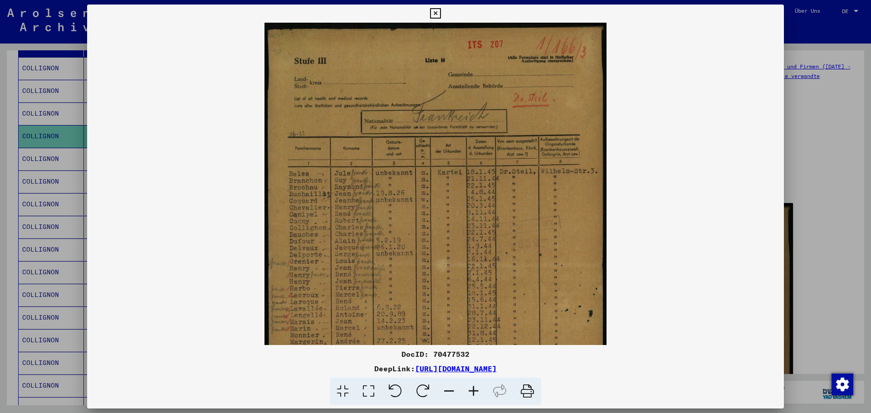
click at [474, 390] on icon at bounding box center [473, 392] width 24 height 28
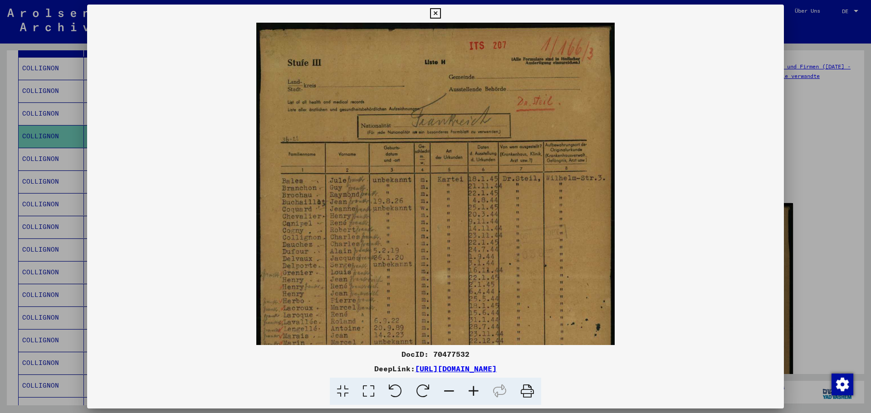
click at [435, 14] on icon at bounding box center [435, 13] width 10 height 11
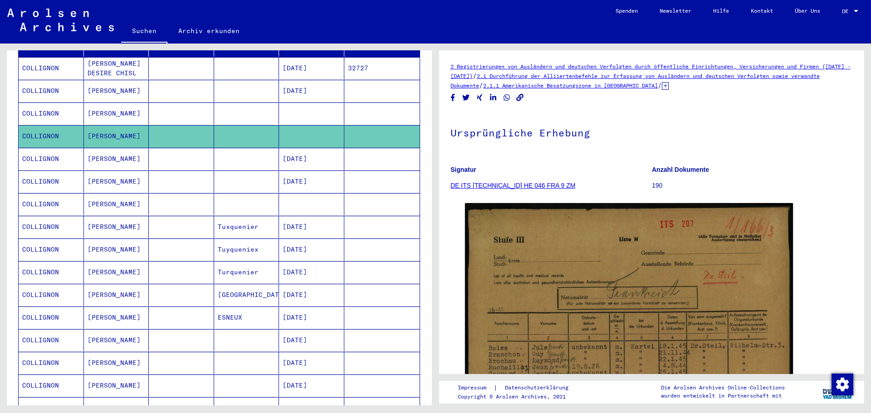
click at [239, 102] on mat-cell at bounding box center [246, 113] width 65 height 22
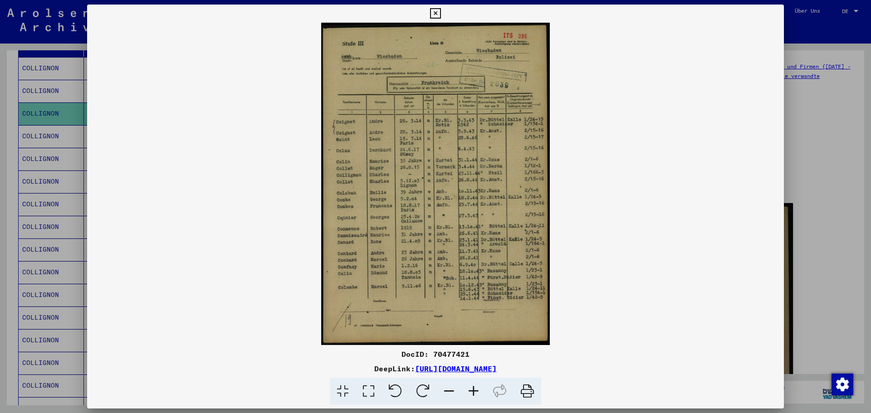
click at [435, 10] on icon at bounding box center [435, 13] width 10 height 11
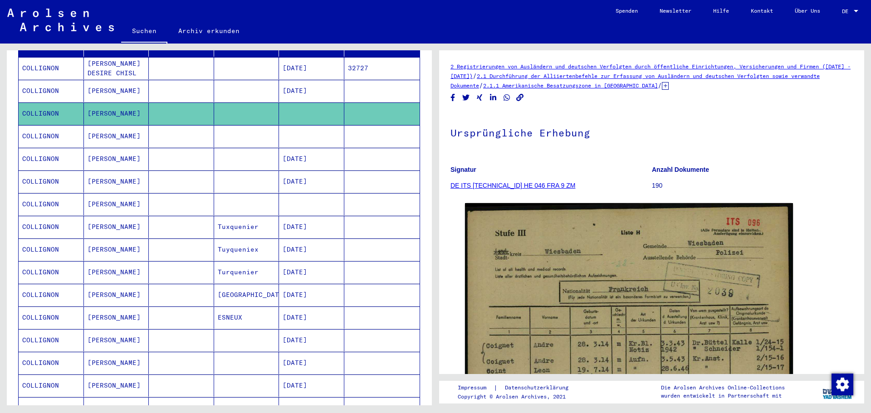
click at [189, 130] on mat-cell at bounding box center [181, 136] width 65 height 22
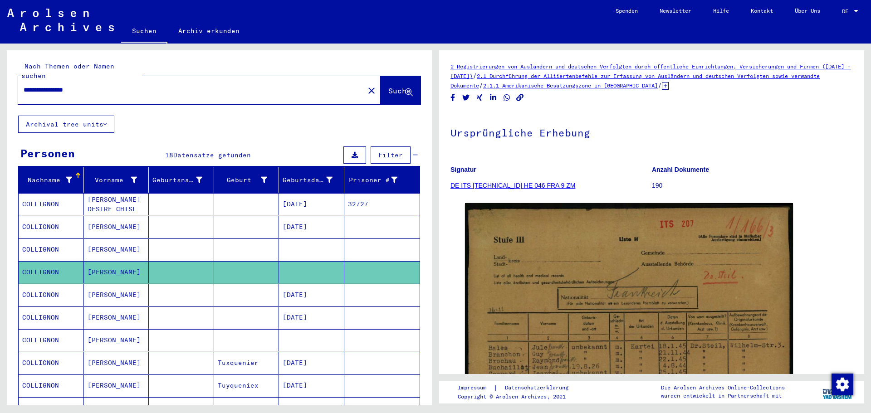
drag, startPoint x: 104, startPoint y: 80, endPoint x: 0, endPoint y: 69, distance: 104.4
click at [0, 69] on div "**********" at bounding box center [217, 225] width 435 height 362
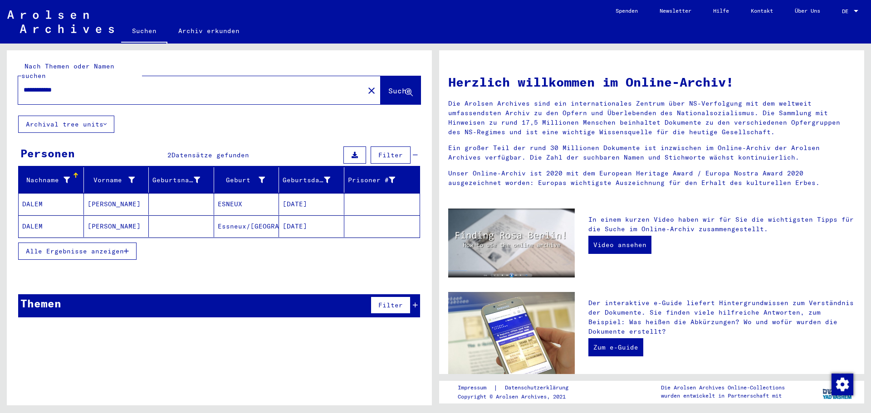
click at [200, 196] on mat-cell at bounding box center [181, 204] width 65 height 22
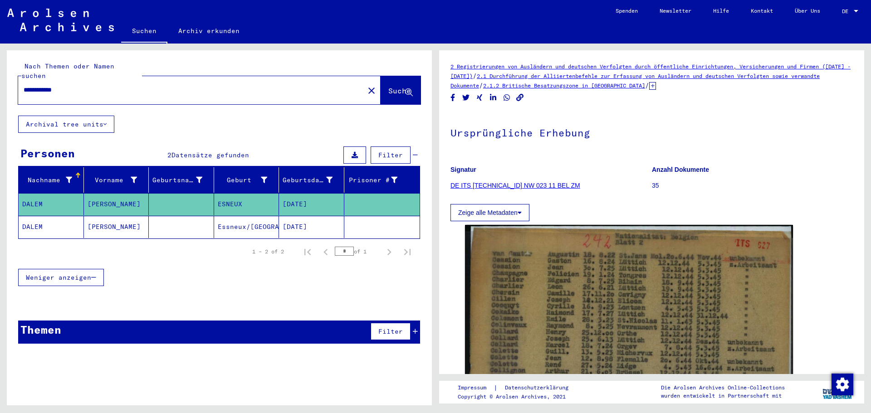
click at [117, 219] on mat-cell "[PERSON_NAME]" at bounding box center [116, 227] width 65 height 22
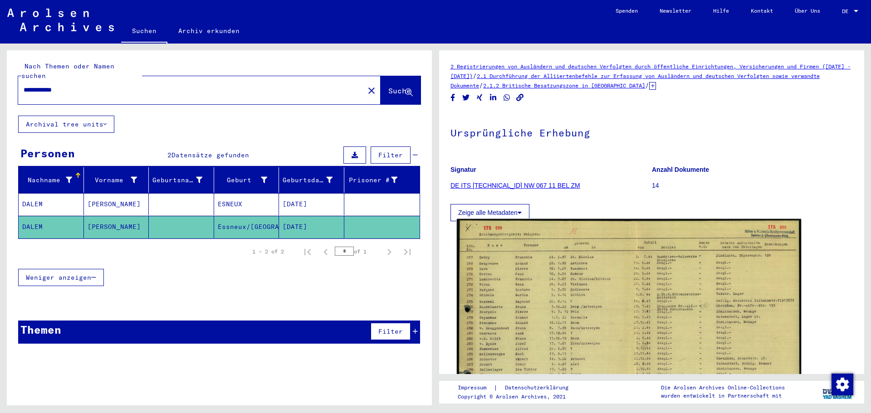
click at [567, 283] on img at bounding box center [629, 341] width 344 height 244
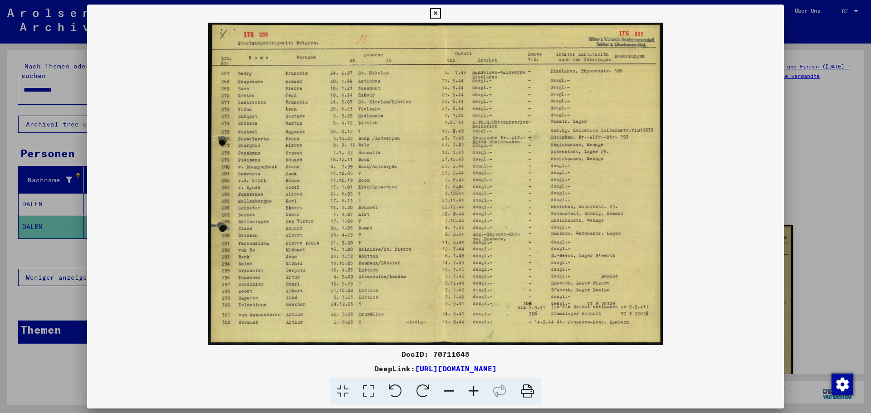
click at [258, 264] on img at bounding box center [435, 184] width 697 height 322
click at [474, 392] on icon at bounding box center [473, 392] width 24 height 28
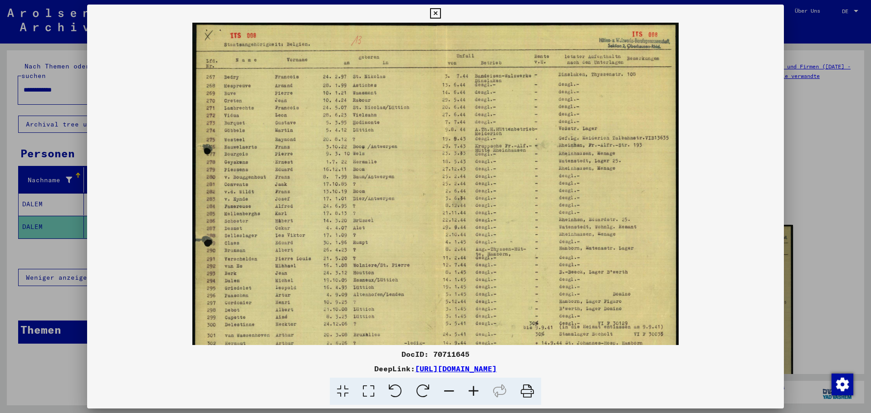
click at [474, 392] on icon at bounding box center [473, 392] width 24 height 28
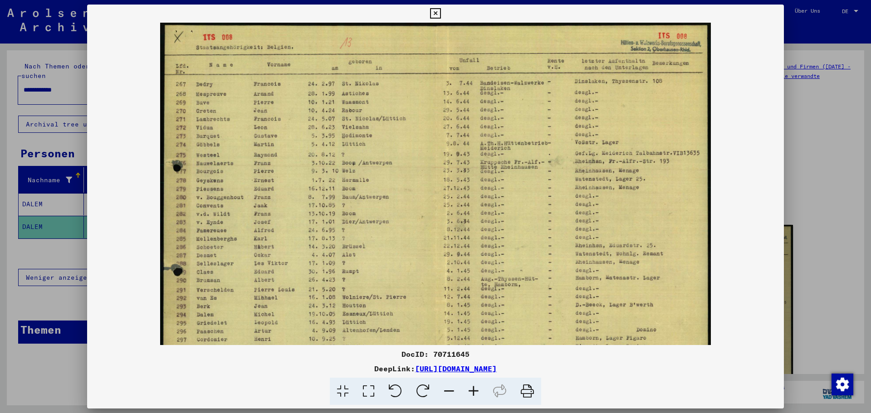
click at [474, 392] on icon at bounding box center [473, 392] width 24 height 28
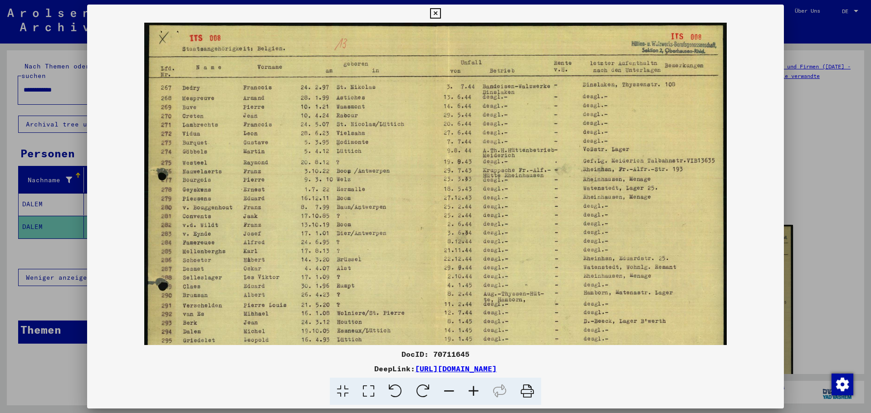
click at [474, 392] on icon at bounding box center [473, 392] width 24 height 28
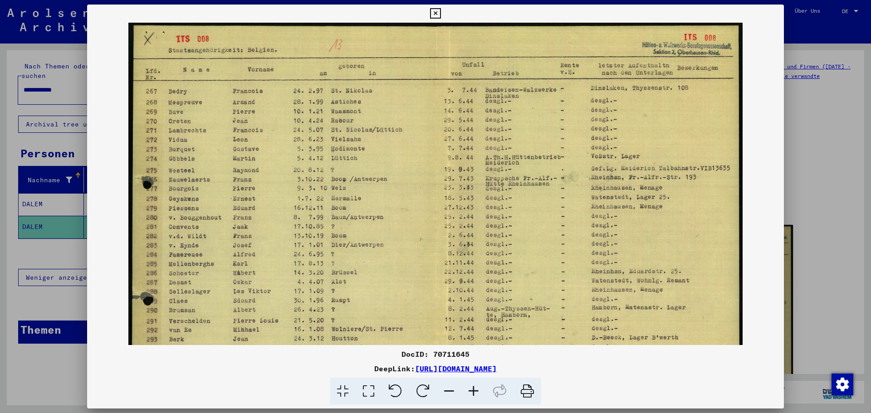
click at [474, 392] on icon at bounding box center [473, 392] width 24 height 28
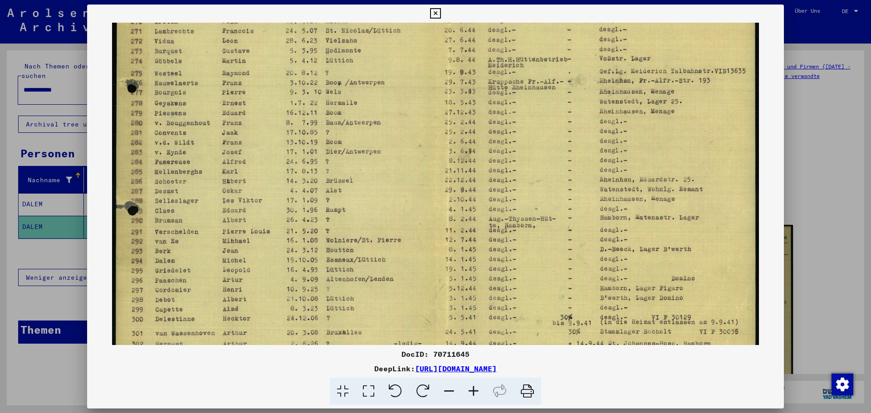
scroll to position [136, 0]
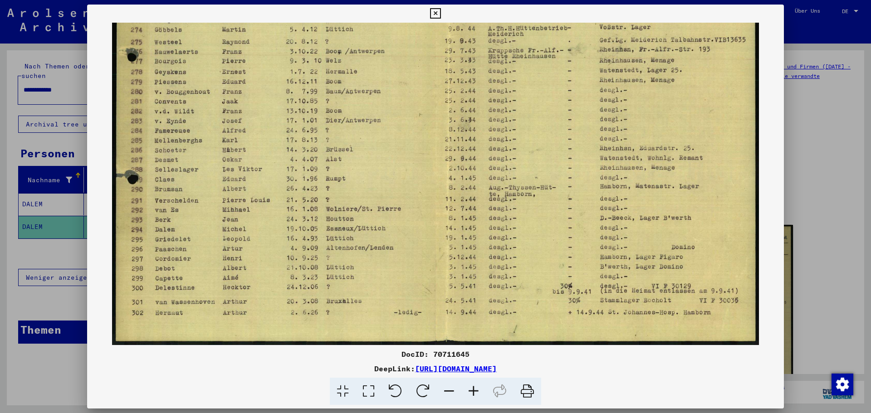
drag, startPoint x: 290, startPoint y: 279, endPoint x: 310, endPoint y: 73, distance: 206.3
click at [321, 56] on img at bounding box center [435, 116] width 646 height 458
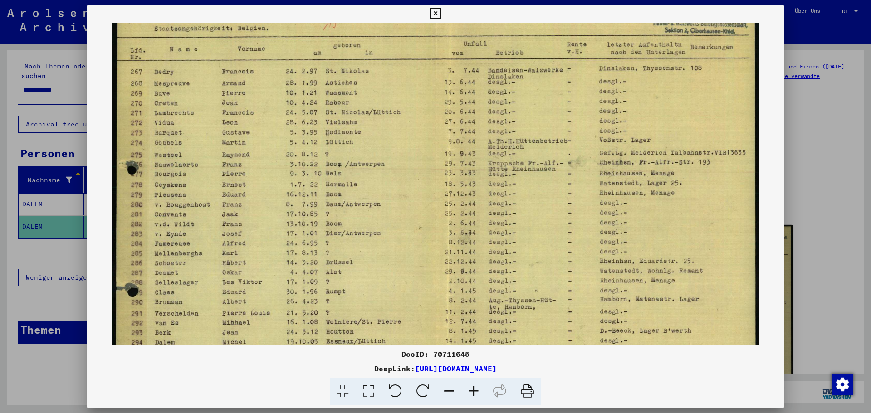
scroll to position [0, 0]
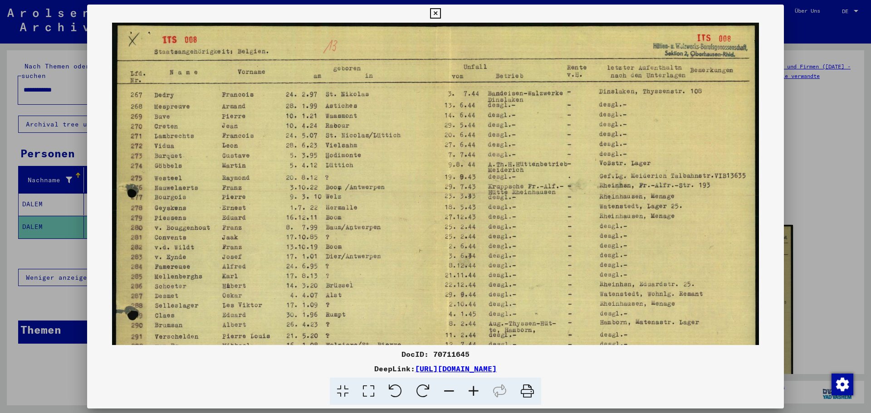
drag, startPoint x: 465, startPoint y: 78, endPoint x: 463, endPoint y: 265, distance: 186.4
click at [463, 265] on img at bounding box center [435, 252] width 646 height 458
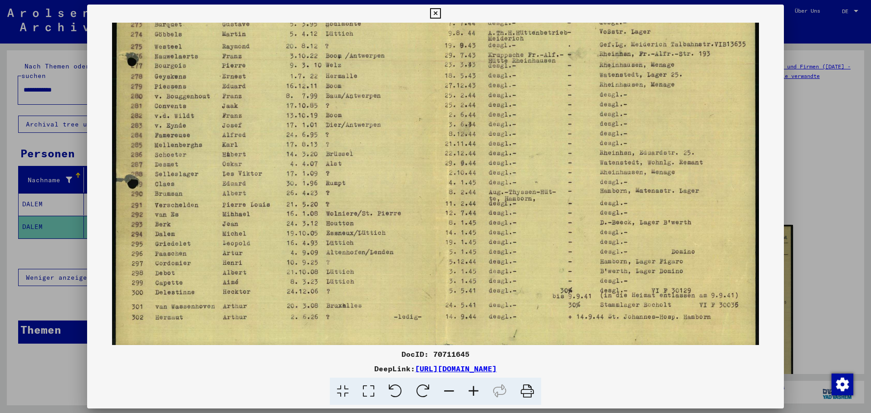
scroll to position [136, 0]
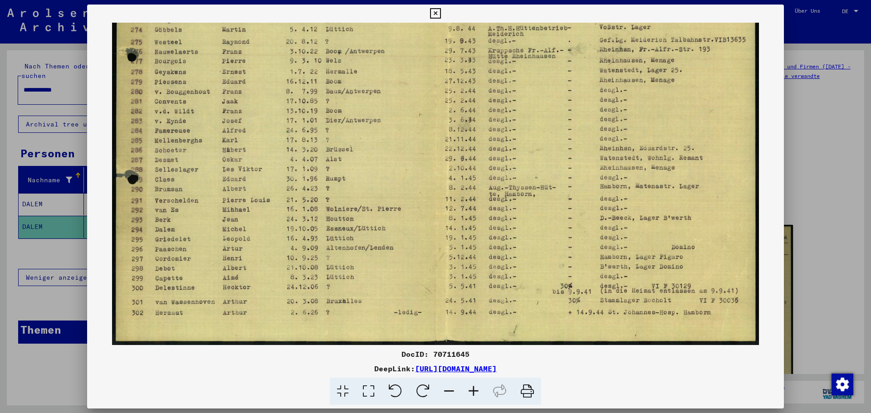
drag, startPoint x: 533, startPoint y: 287, endPoint x: 526, endPoint y: 82, distance: 205.6
click at [526, 82] on img at bounding box center [435, 116] width 646 height 458
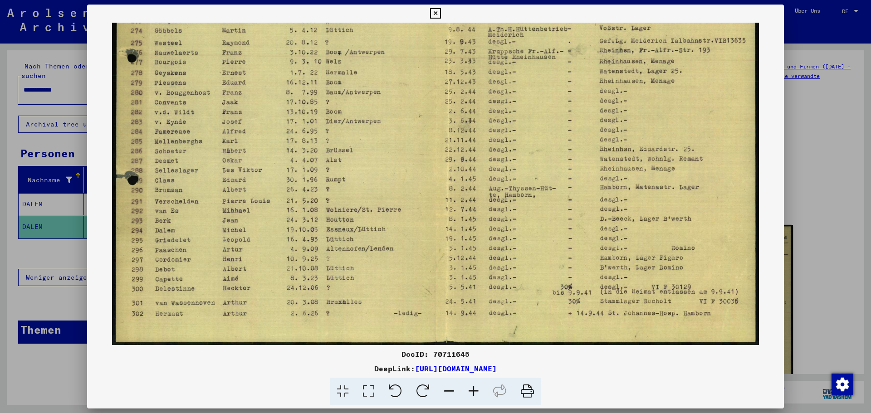
scroll to position [134, 0]
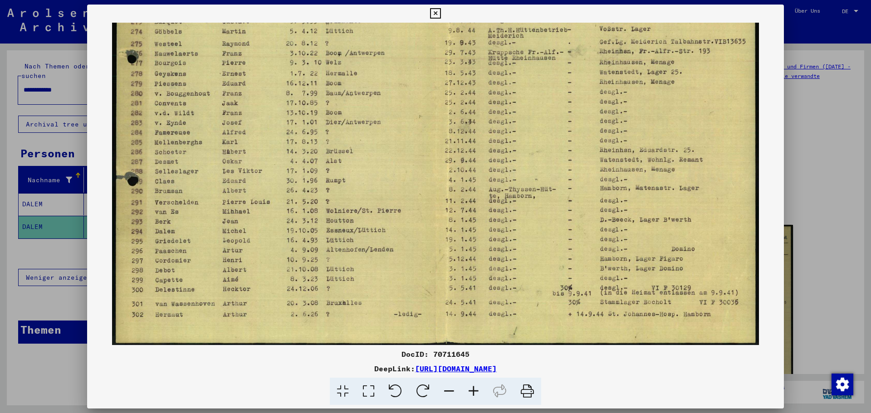
drag, startPoint x: 693, startPoint y: 216, endPoint x: 645, endPoint y: 218, distance: 48.1
click at [645, 218] on img at bounding box center [435, 117] width 646 height 458
click at [434, 13] on icon at bounding box center [435, 13] width 10 height 11
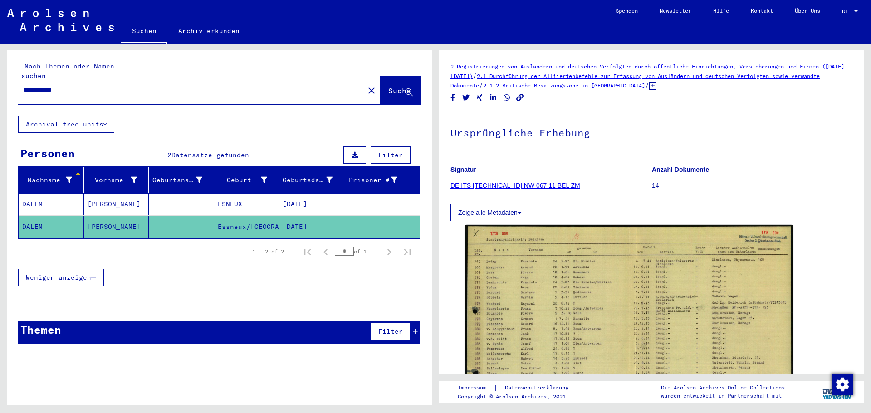
click at [102, 85] on input "**********" at bounding box center [191, 90] width 335 height 10
drag, startPoint x: 102, startPoint y: 83, endPoint x: 0, endPoint y: 78, distance: 102.6
click at [0, 77] on div "**********" at bounding box center [217, 225] width 435 height 362
type input "**********"
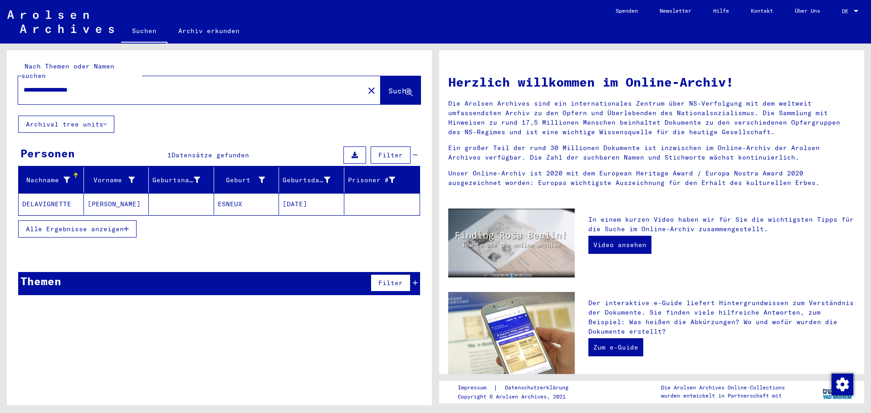
click at [112, 198] on mat-cell "[PERSON_NAME]" at bounding box center [116, 204] width 65 height 22
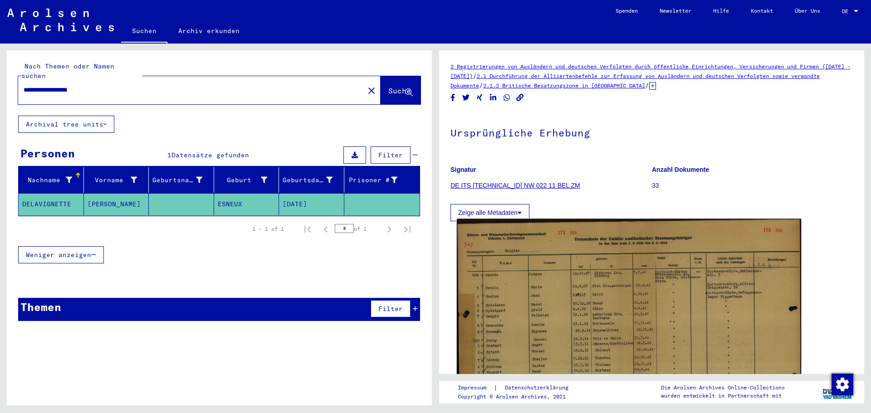
click at [579, 300] on img at bounding box center [629, 344] width 344 height 251
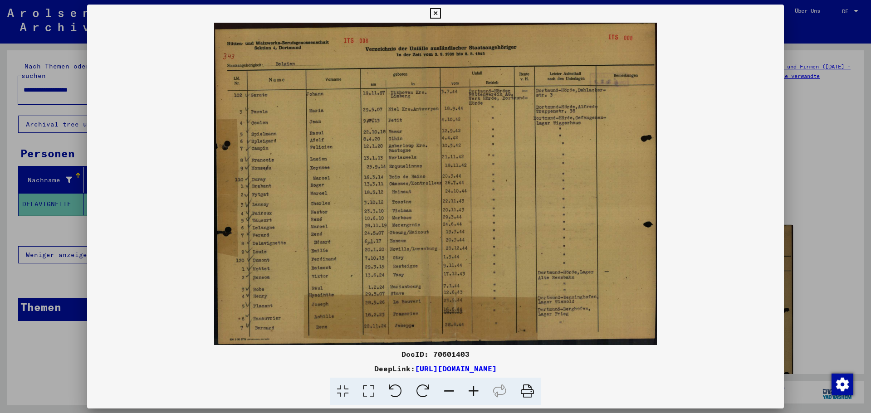
drag, startPoint x: 305, startPoint y: 261, endPoint x: 300, endPoint y: 195, distance: 66.4
click at [300, 195] on img at bounding box center [435, 184] width 697 height 322
click at [475, 389] on icon at bounding box center [473, 392] width 24 height 28
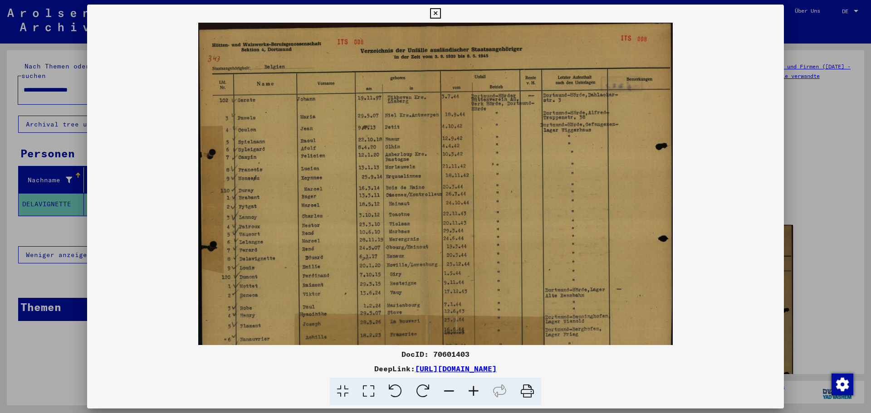
click at [475, 389] on icon at bounding box center [473, 392] width 24 height 28
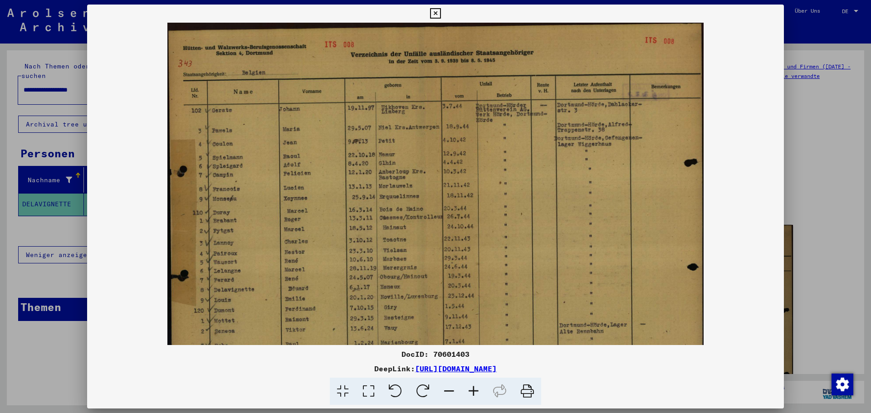
click at [475, 389] on icon at bounding box center [473, 392] width 24 height 28
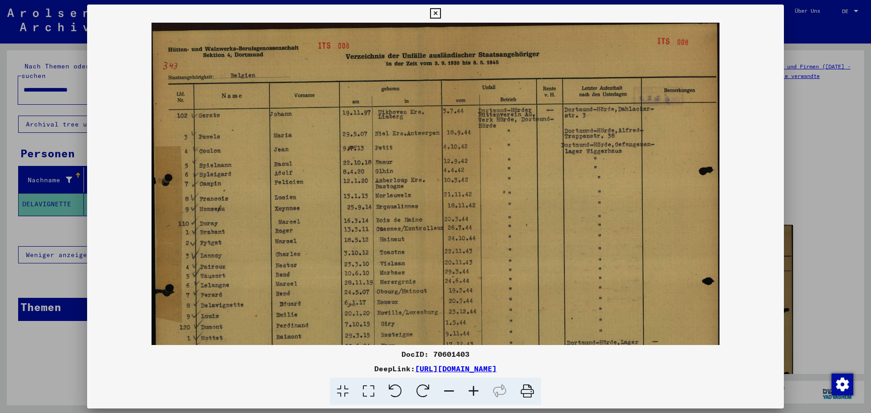
click at [475, 389] on icon at bounding box center [473, 392] width 24 height 28
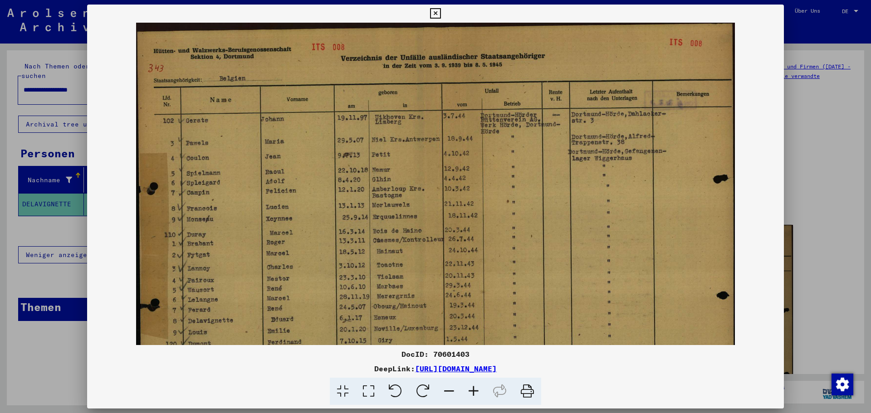
click at [475, 389] on icon at bounding box center [473, 392] width 24 height 28
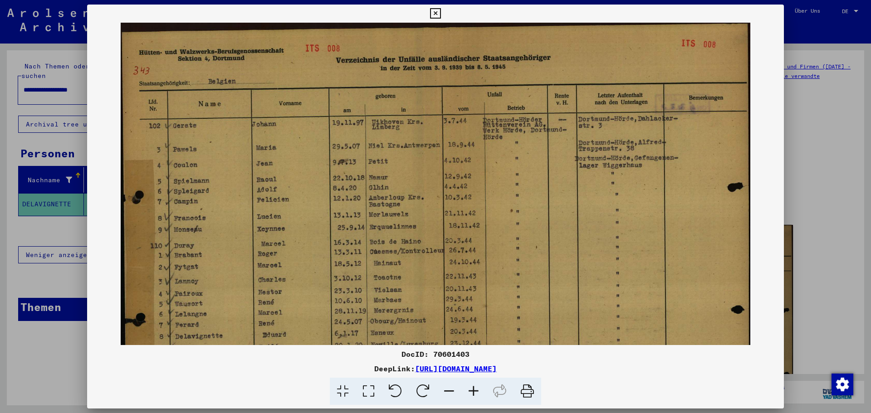
click at [475, 389] on icon at bounding box center [473, 392] width 24 height 28
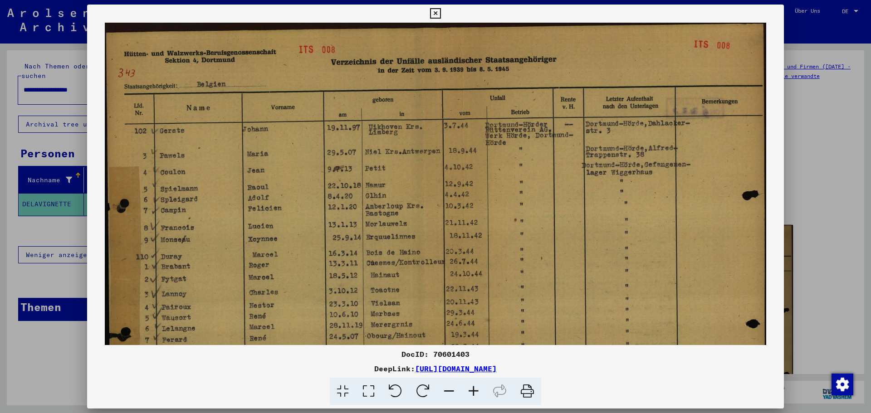
click at [475, 389] on icon at bounding box center [473, 392] width 24 height 28
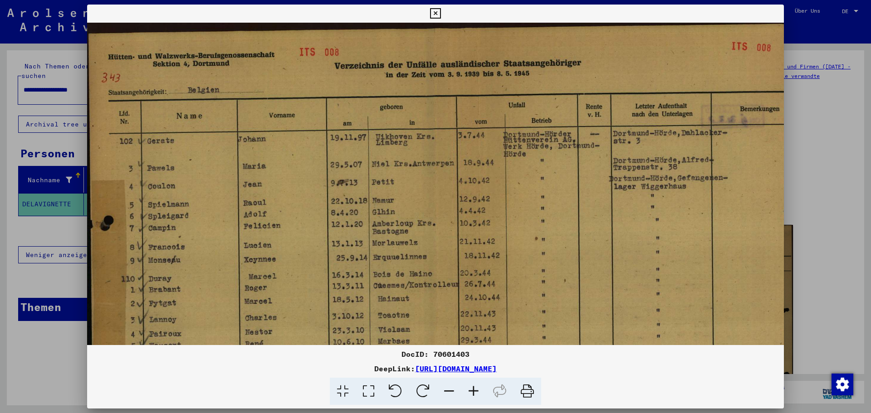
click at [475, 389] on icon at bounding box center [473, 392] width 24 height 28
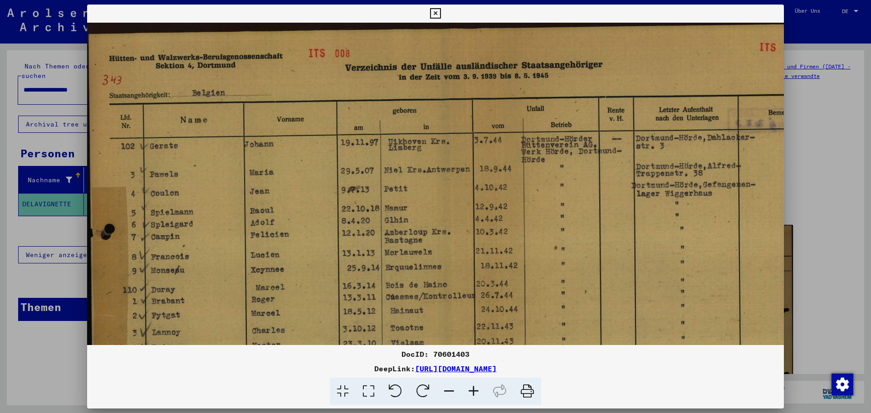
click at [475, 389] on icon at bounding box center [473, 392] width 24 height 28
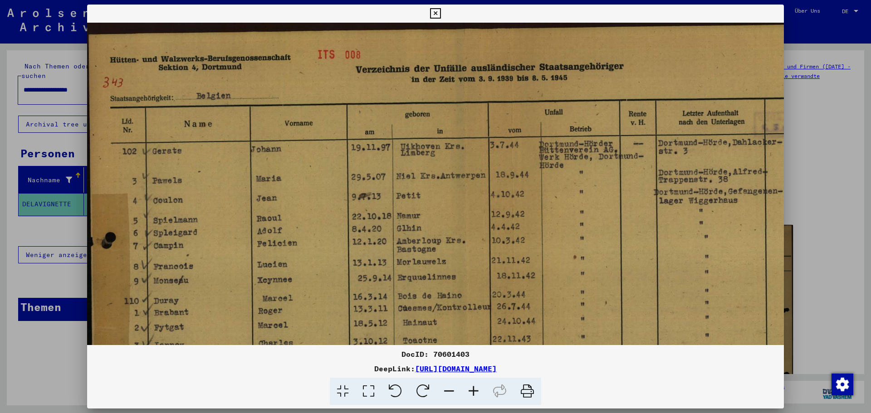
click at [433, 11] on icon at bounding box center [435, 13] width 10 height 11
